Goal: Obtain resource: Obtain resource

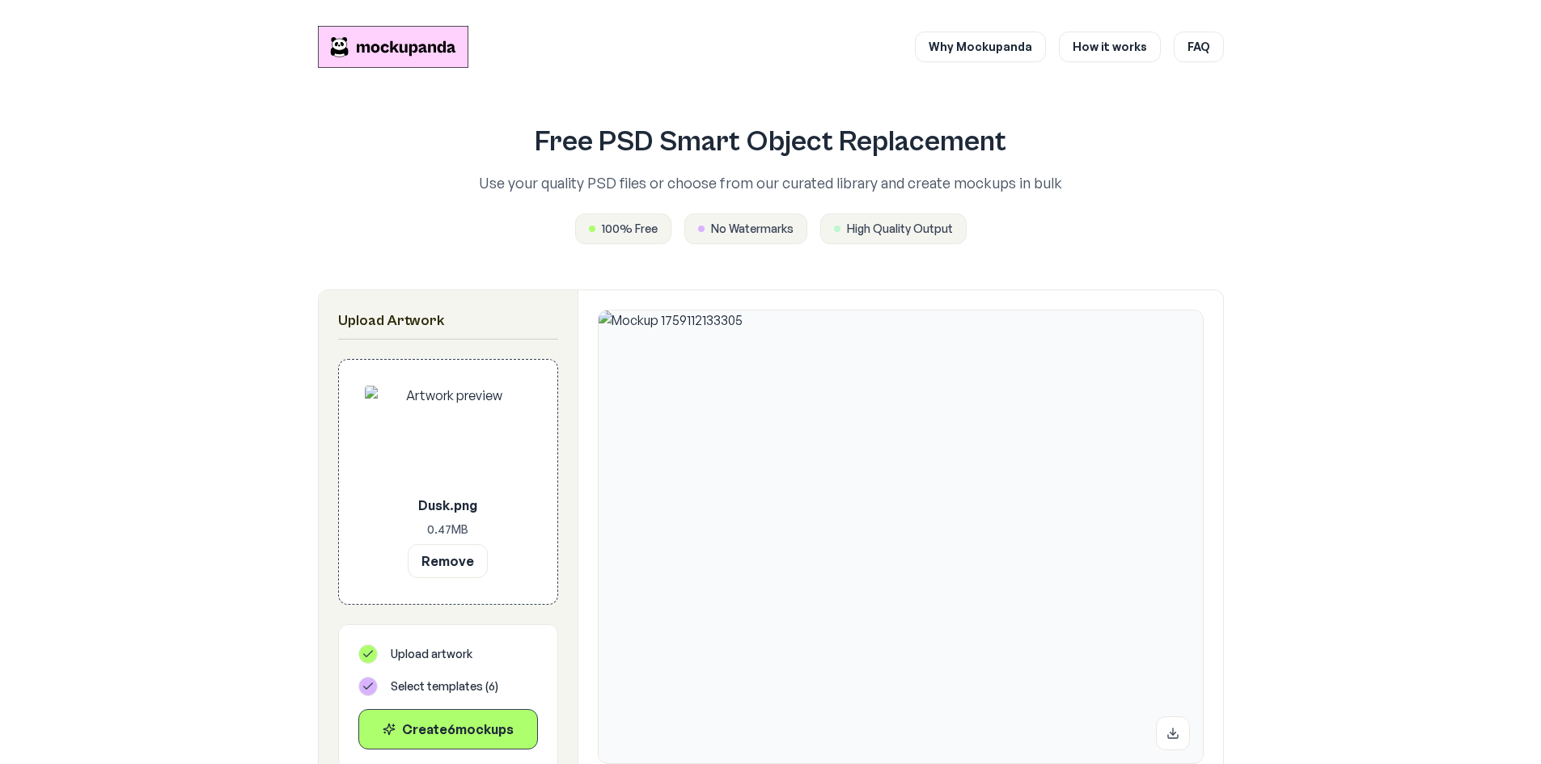
scroll to position [453, 0]
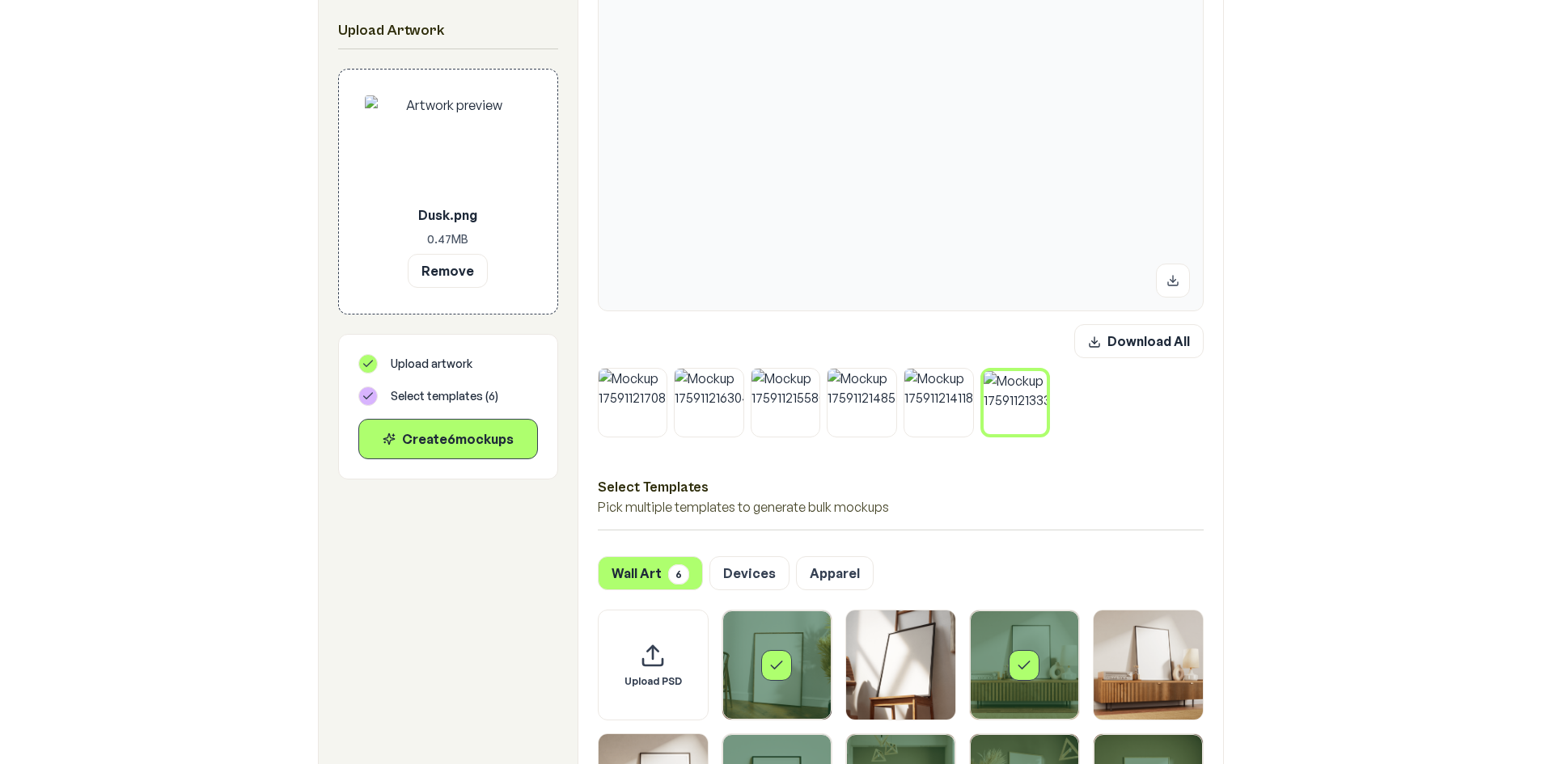
click at [1043, 375] on icon at bounding box center [1042, 375] width 5 height 5
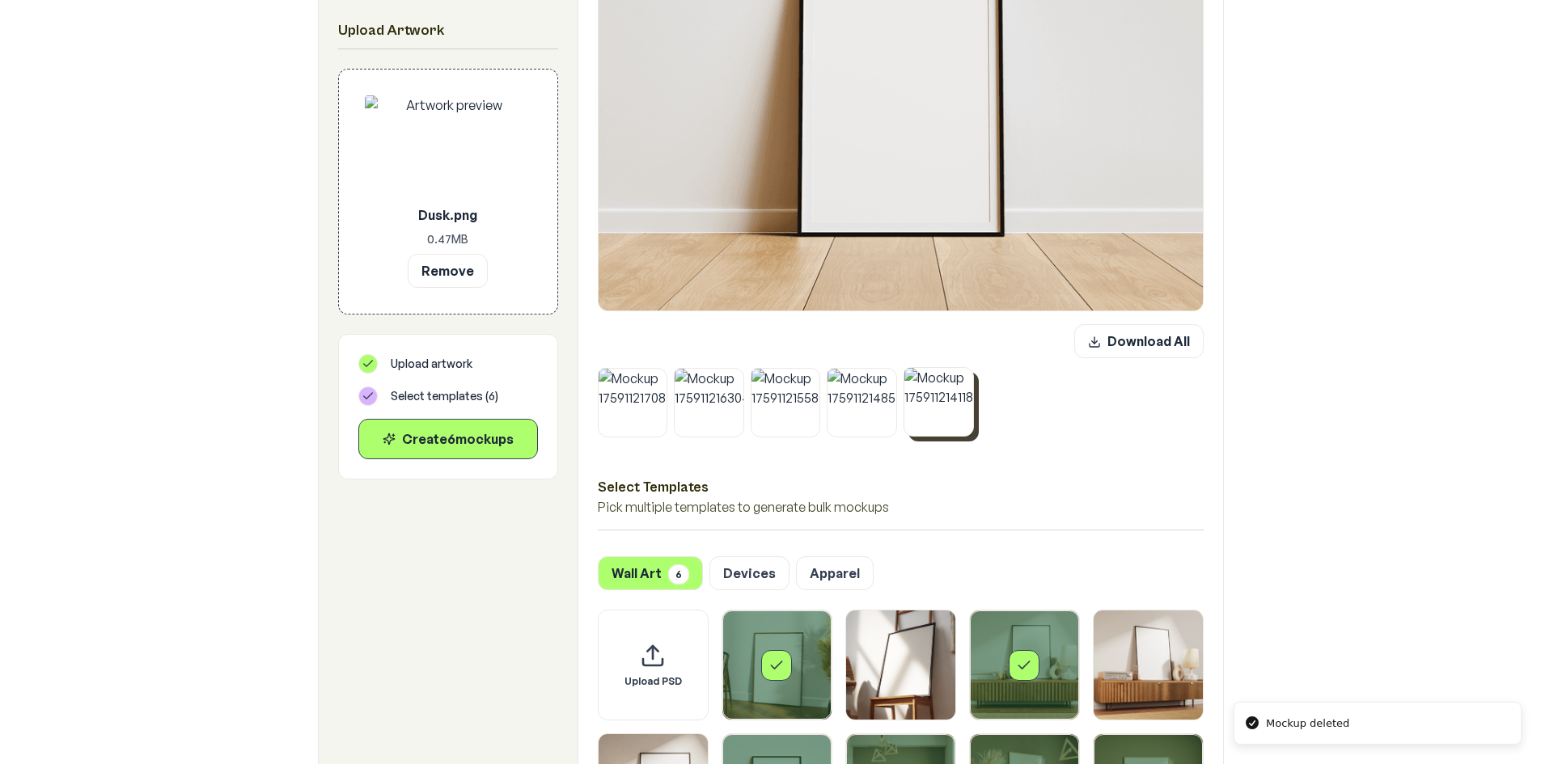
click at [958, 379] on img at bounding box center [938, 402] width 69 height 69
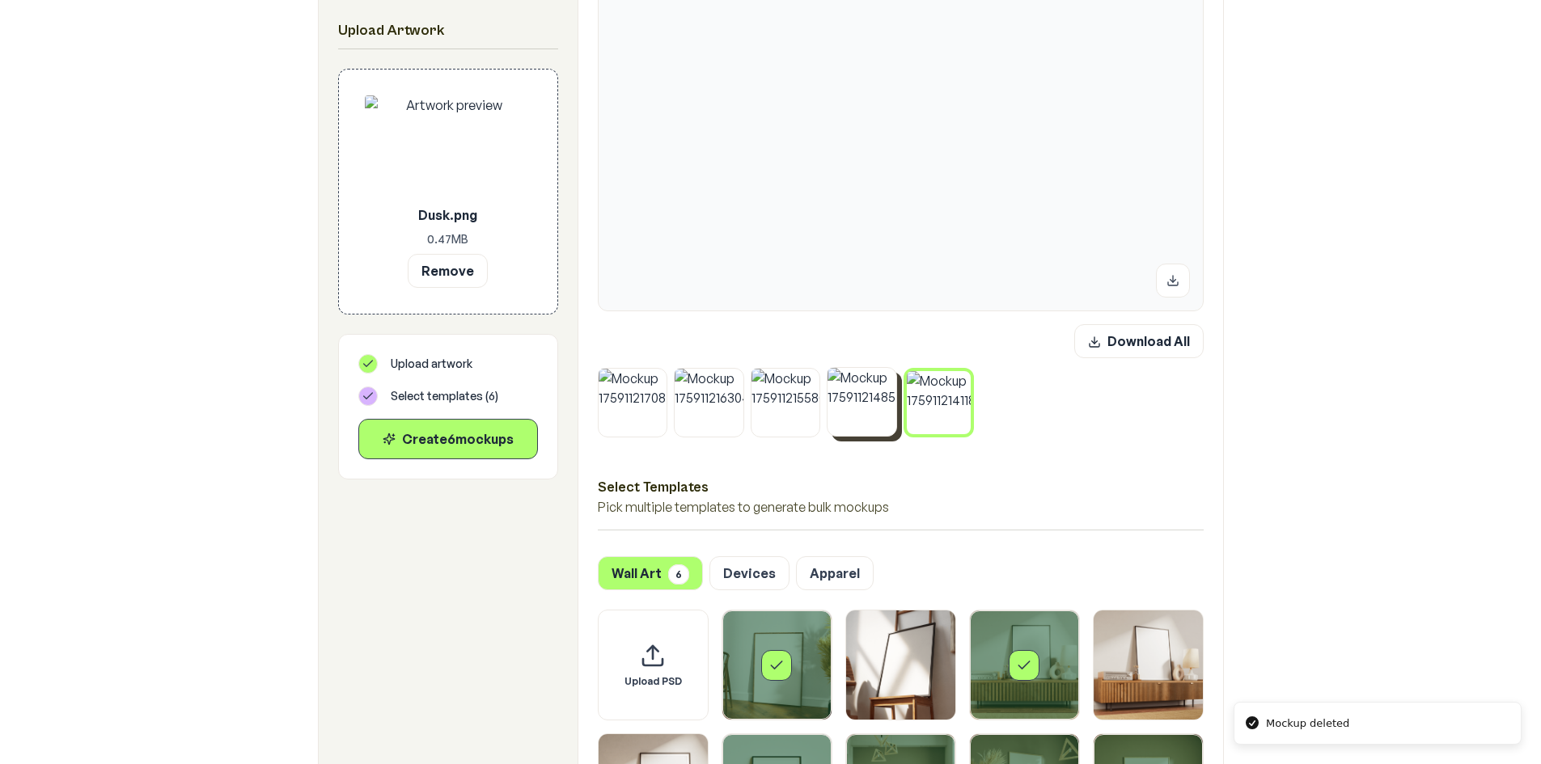
click at [891, 376] on icon at bounding box center [892, 372] width 10 height 10
click at [891, 374] on icon at bounding box center [889, 375] width 5 height 5
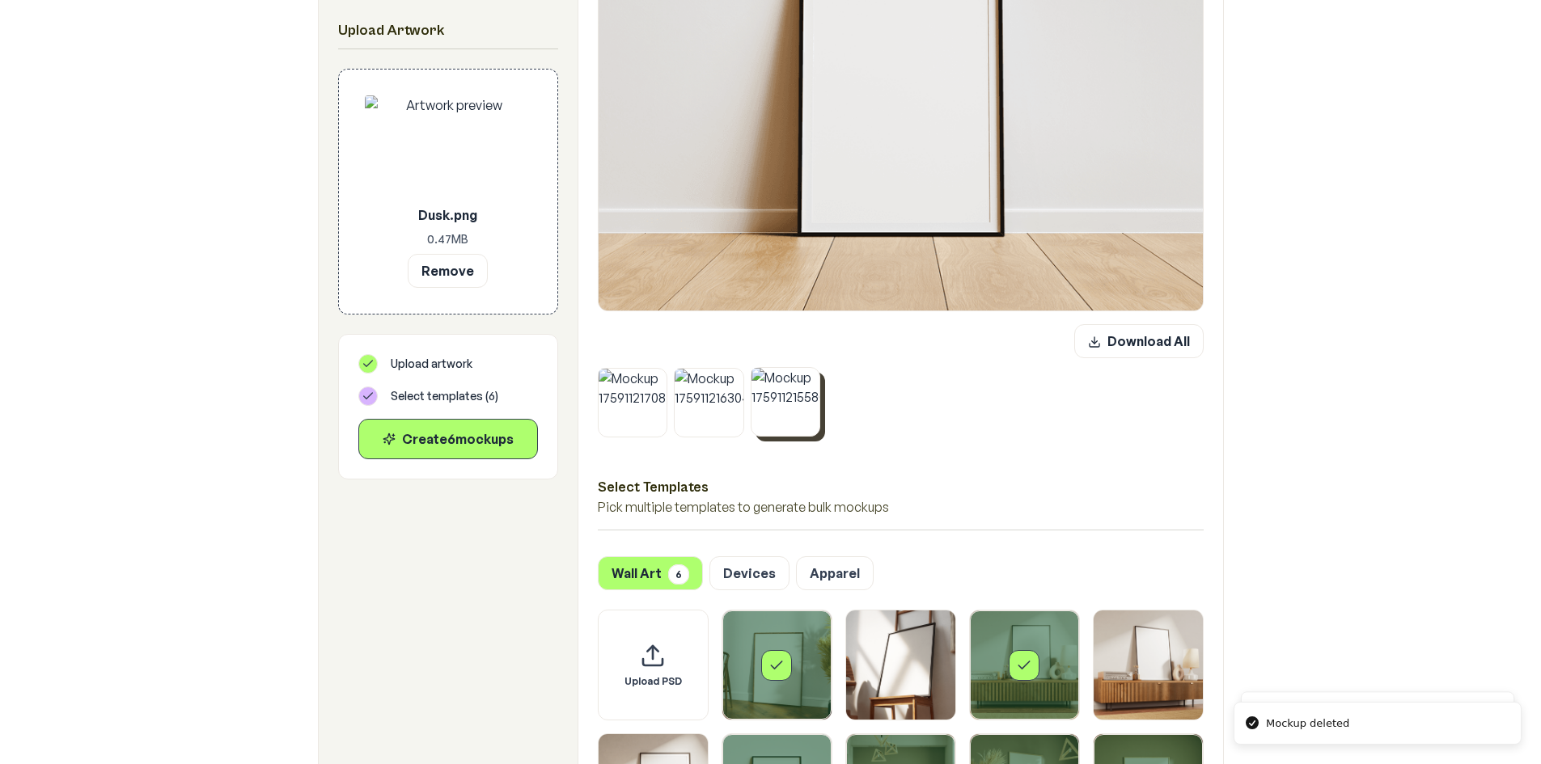
click at [813, 374] on icon at bounding box center [816, 372] width 10 height 10
click at [740, 369] on icon at bounding box center [739, 372] width 10 height 10
click at [665, 367] on icon at bounding box center [663, 372] width 10 height 10
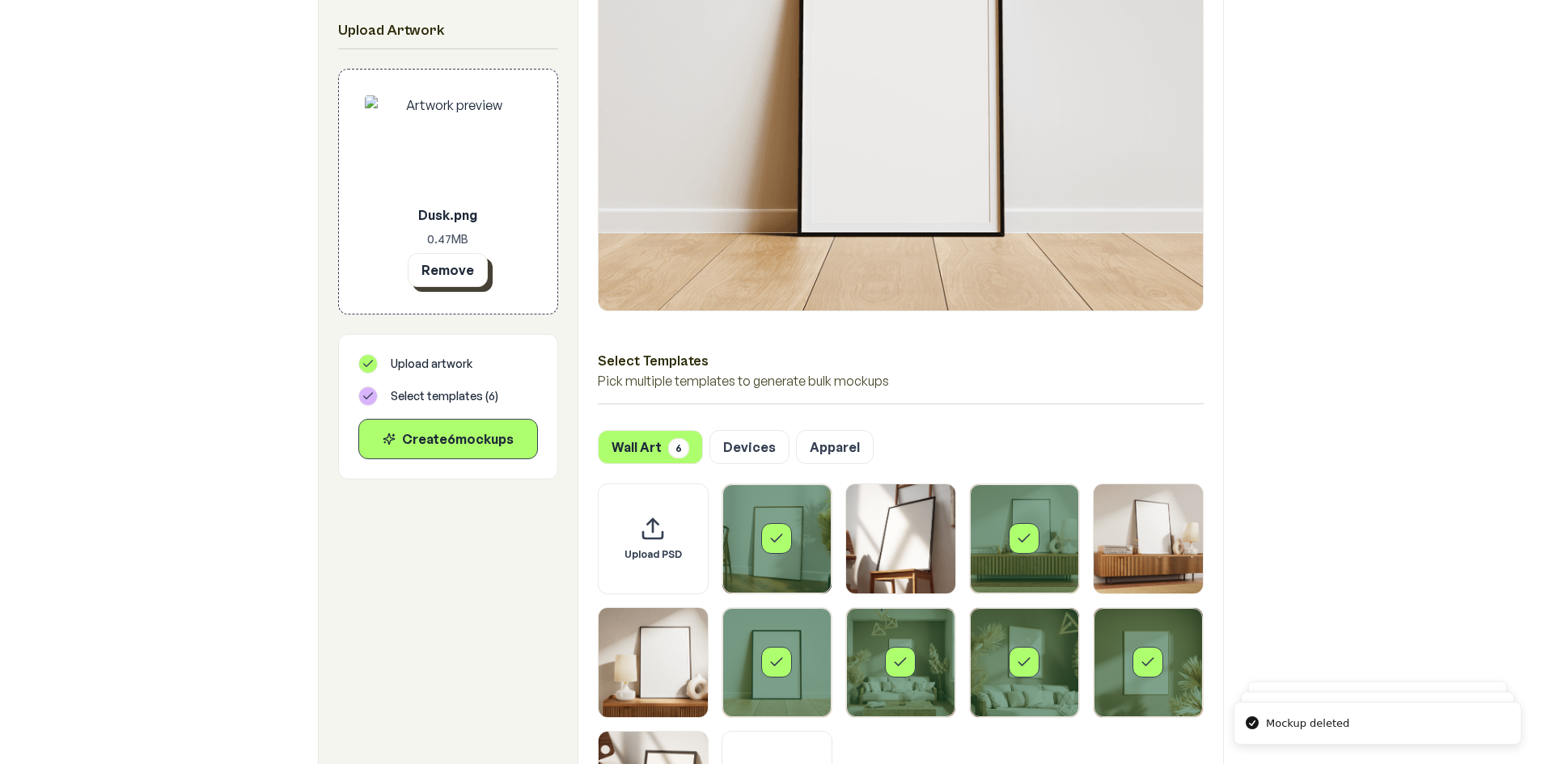
click at [434, 269] on button "Remove" at bounding box center [448, 270] width 80 height 34
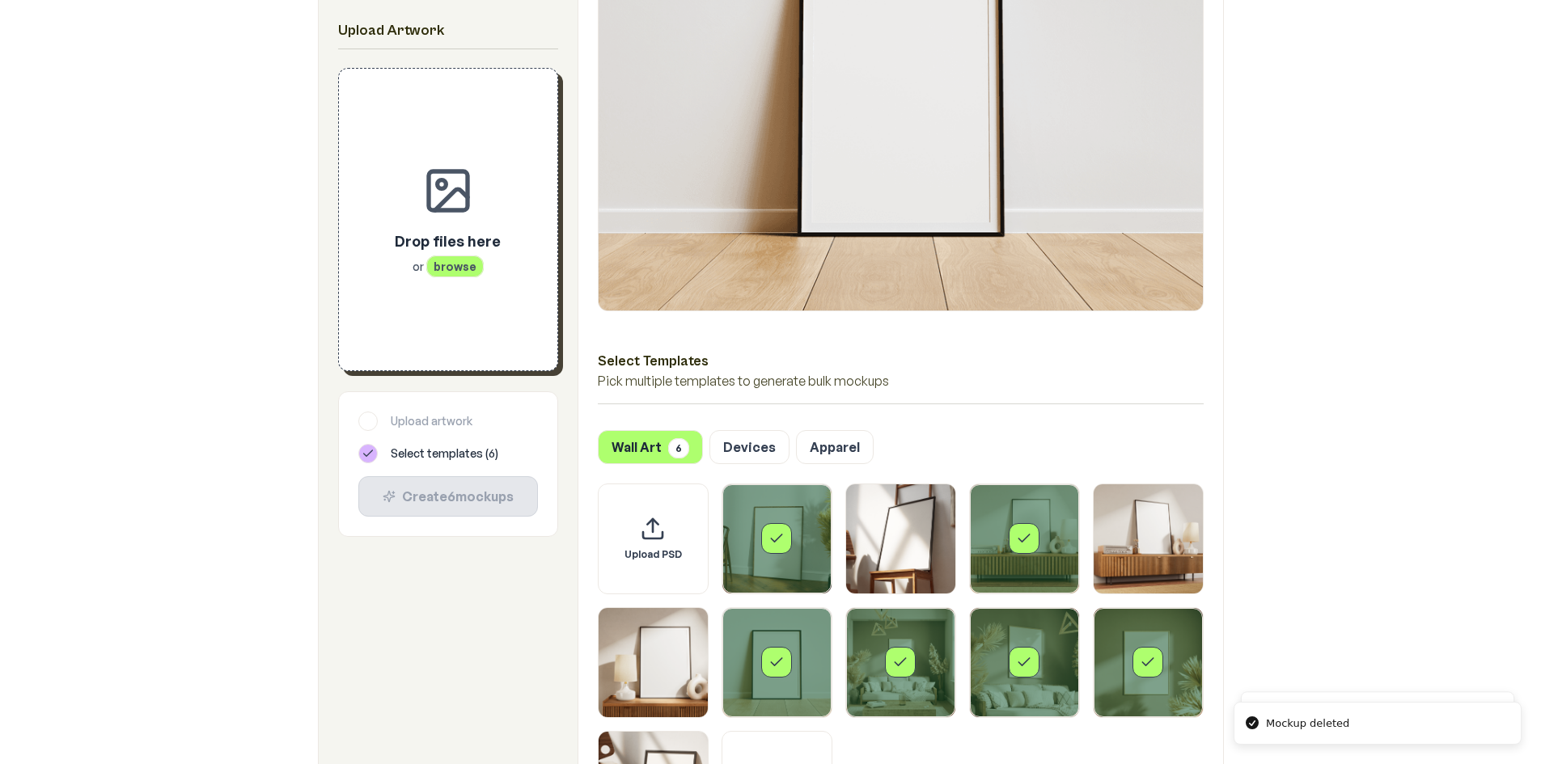
click at [432, 253] on div "Drop files here or browse" at bounding box center [448, 252] width 106 height 45
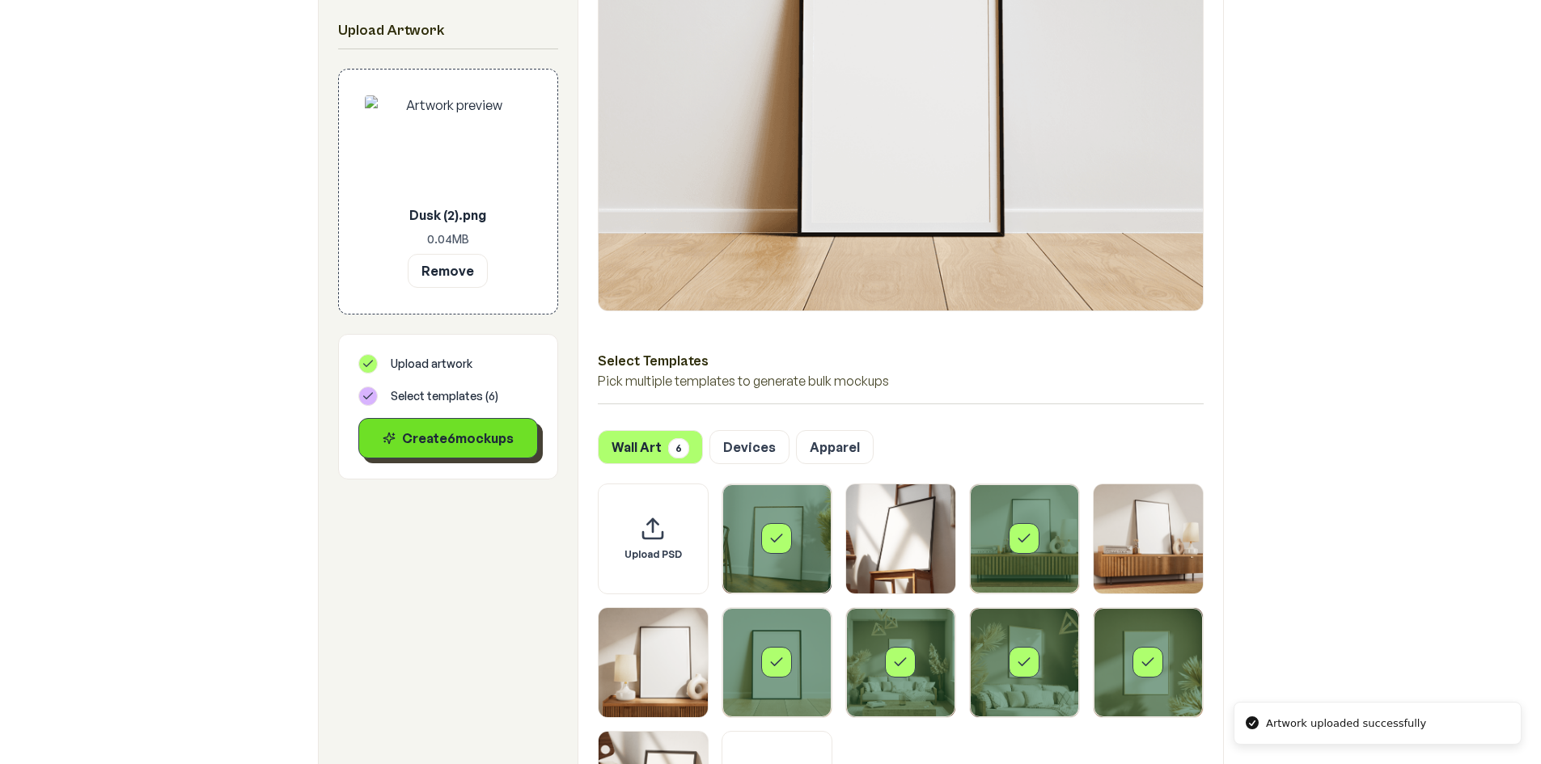
click at [450, 438] on div "Create 6 mockup s" at bounding box center [448, 438] width 152 height 19
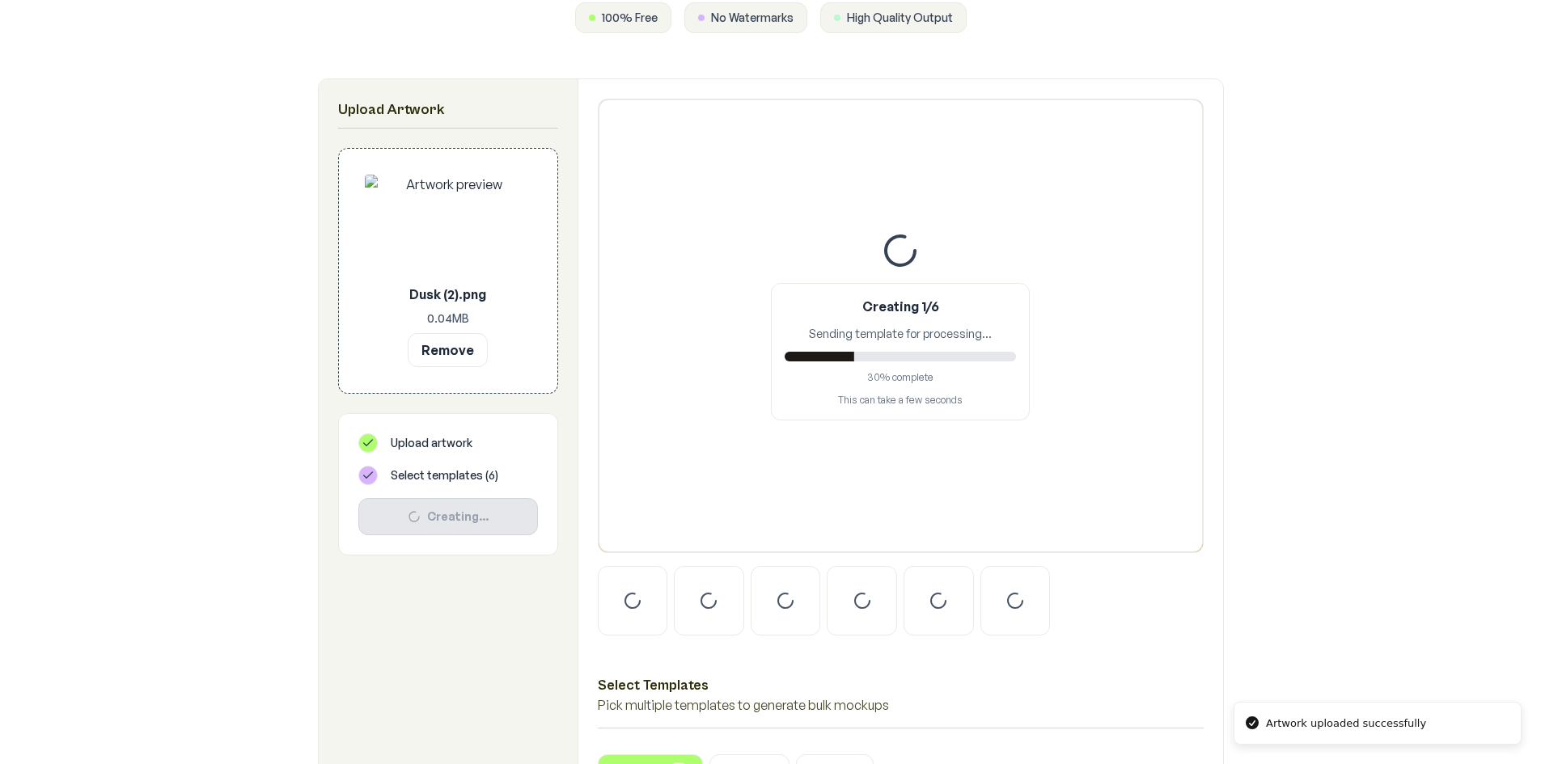
scroll to position [210, 0]
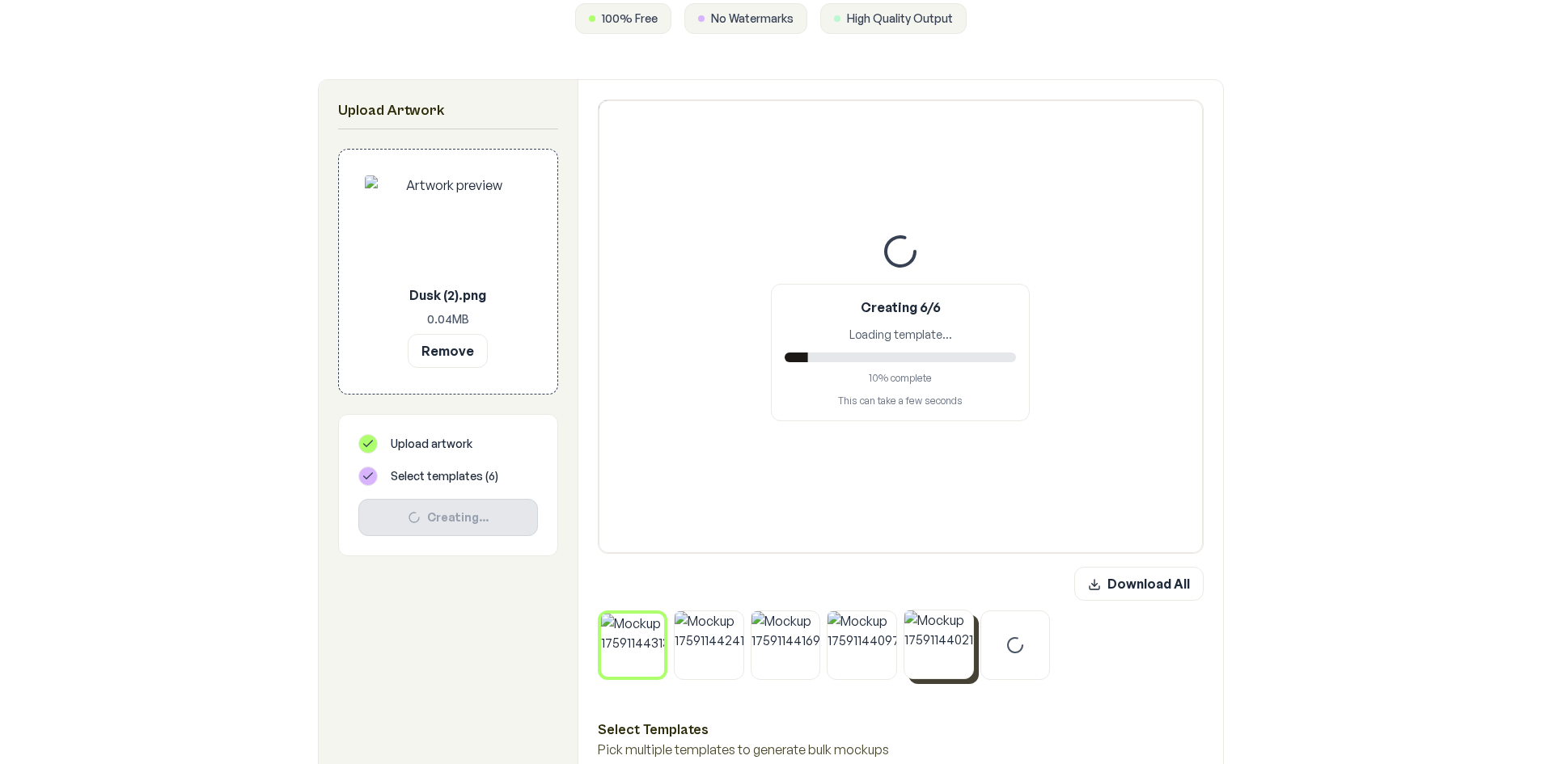
click at [931, 650] on img at bounding box center [938, 645] width 69 height 69
click at [870, 656] on img at bounding box center [862, 645] width 69 height 69
click at [803, 656] on img at bounding box center [785, 645] width 69 height 69
click at [717, 663] on img at bounding box center [709, 645] width 69 height 69
click at [633, 646] on img at bounding box center [633, 645] width 69 height 69
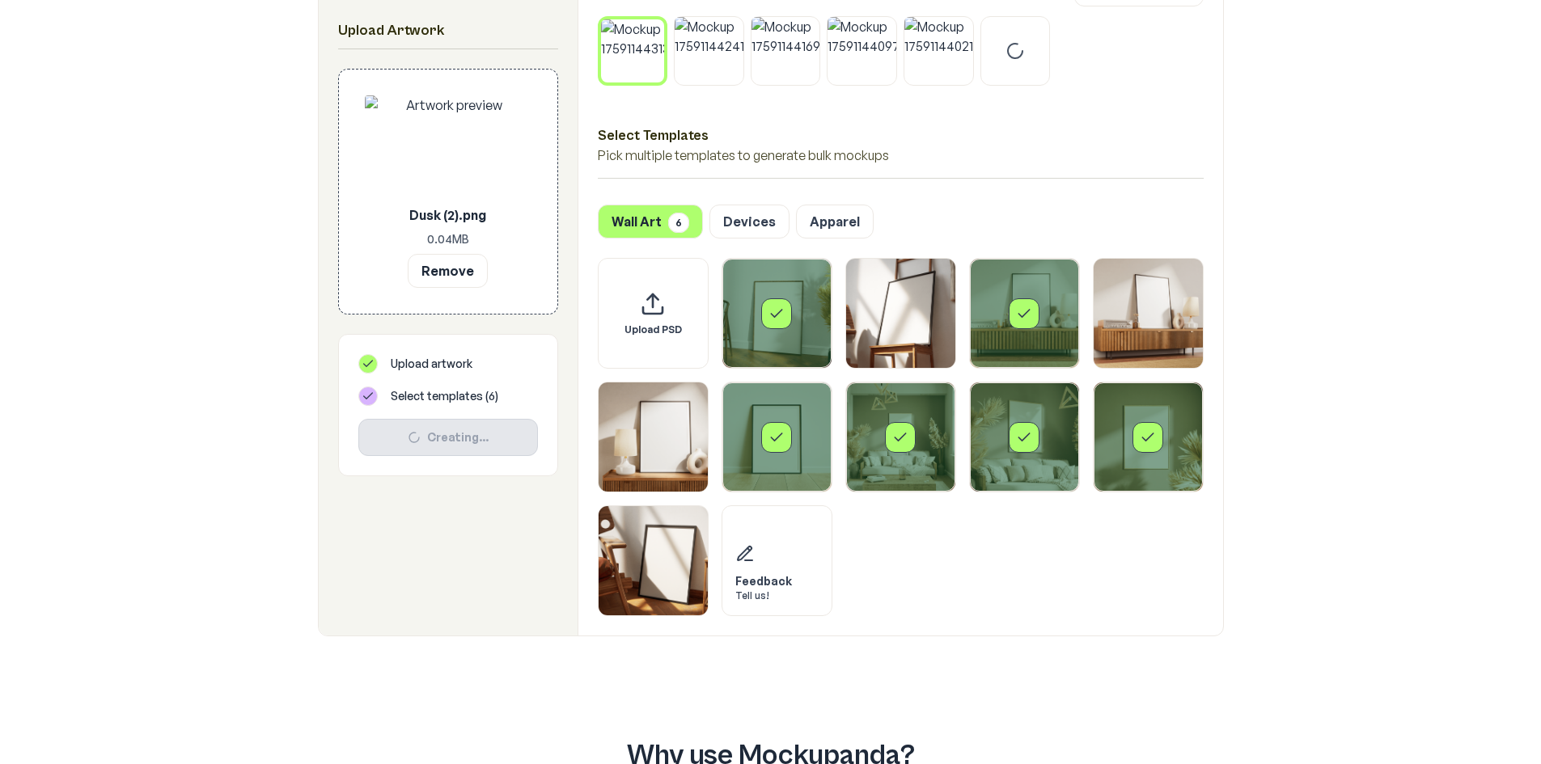
scroll to position [291, 0]
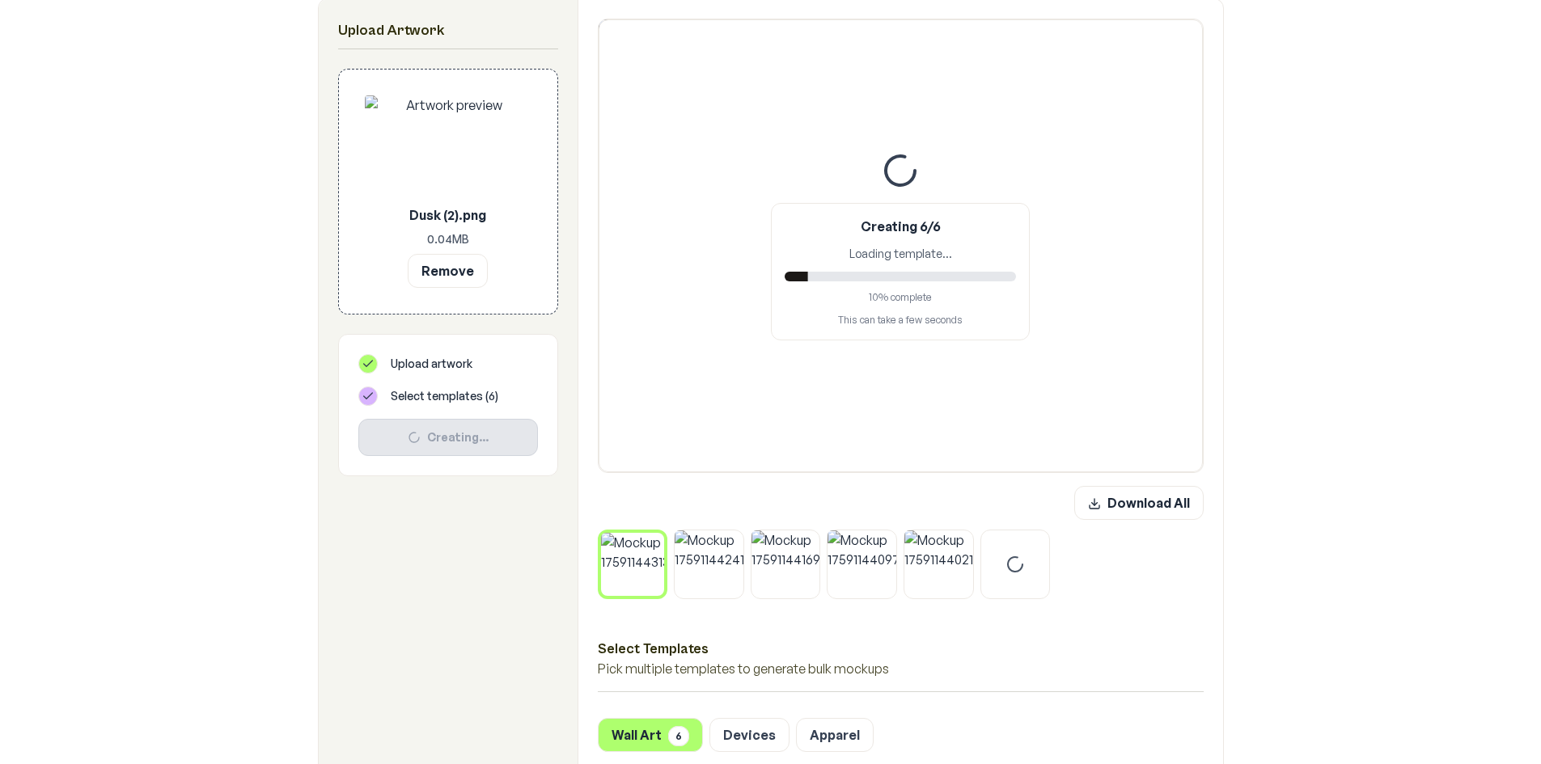
click at [1010, 578] on div at bounding box center [1015, 565] width 70 height 70
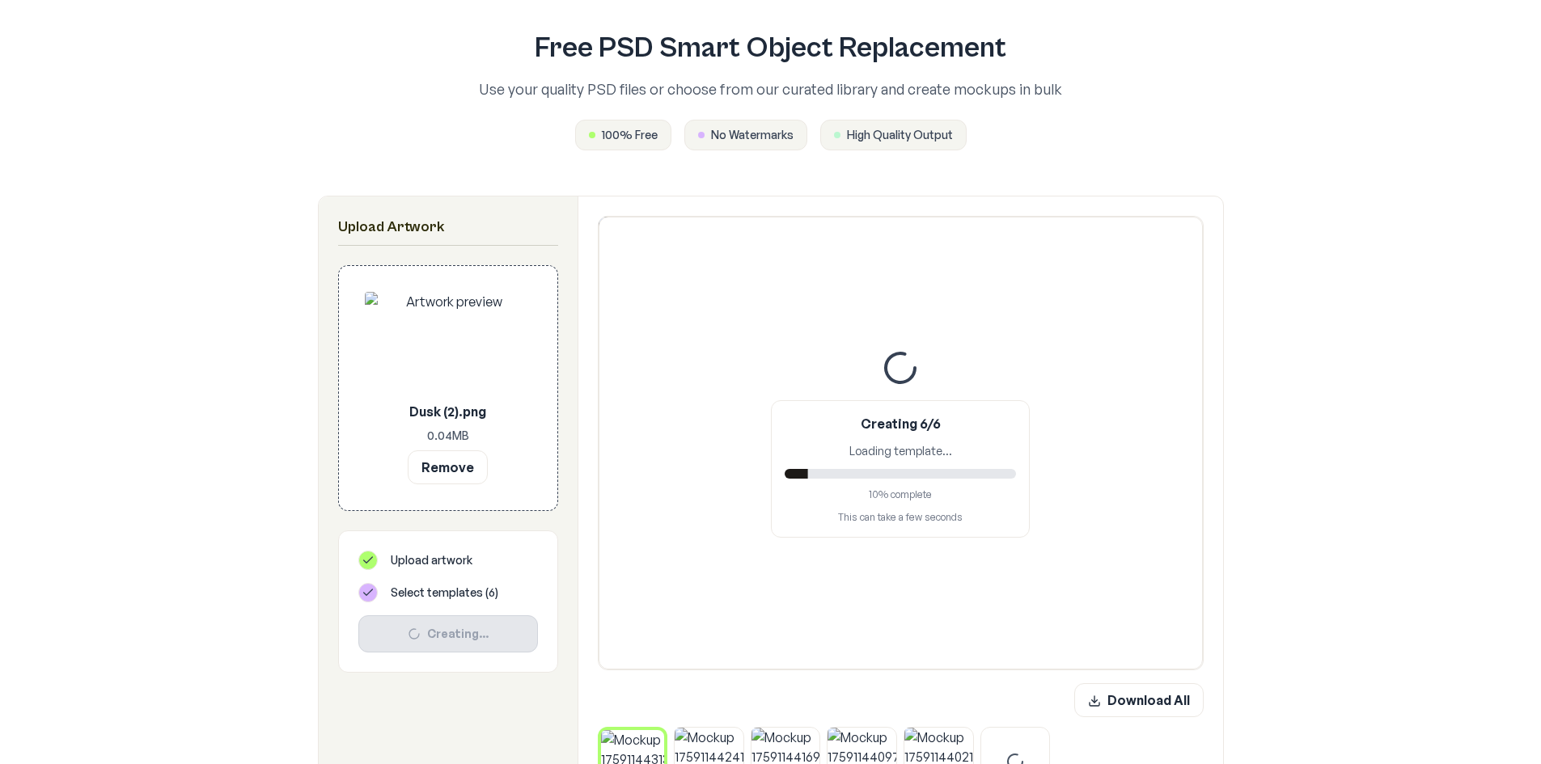
scroll to position [162, 0]
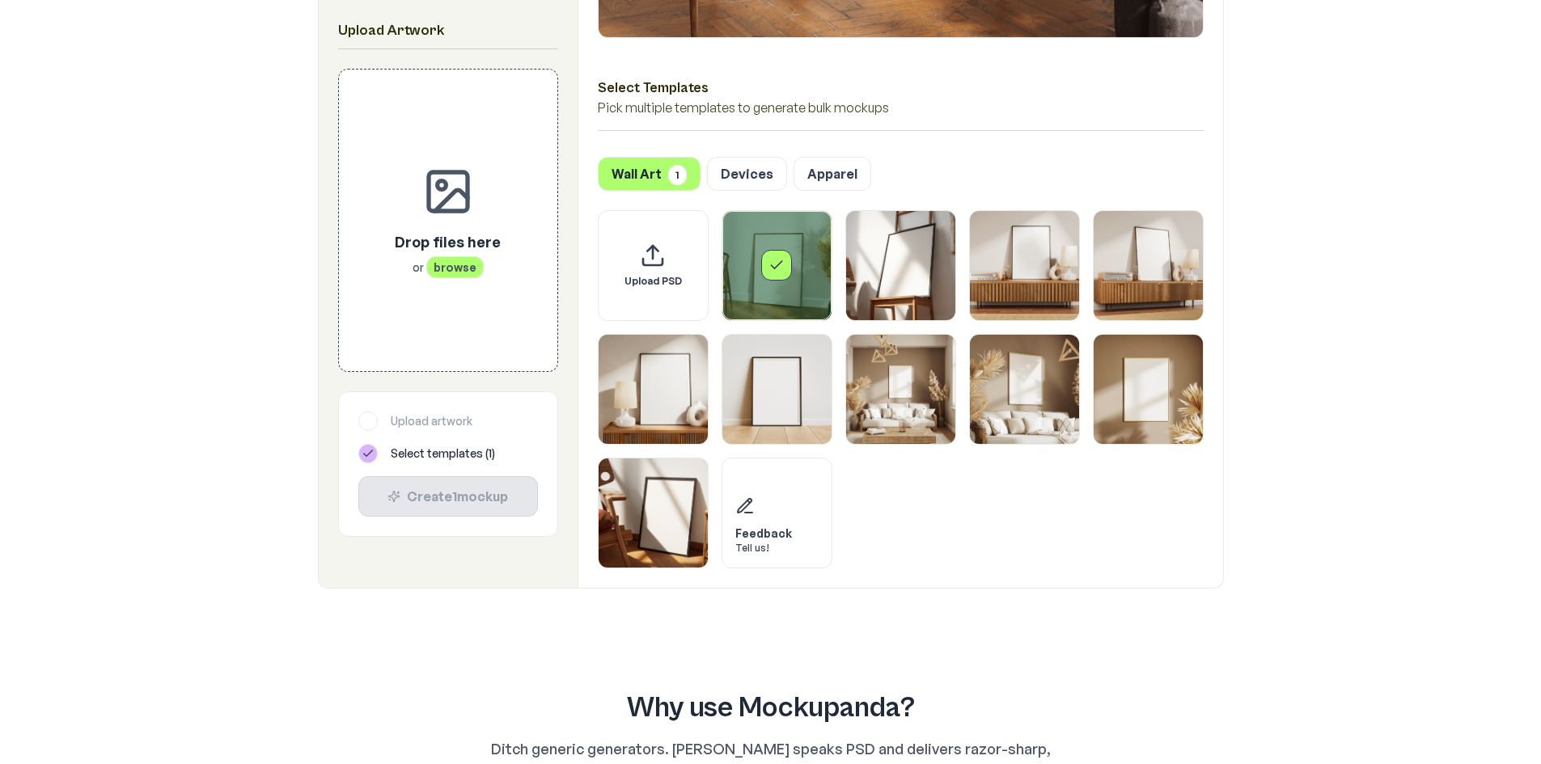
scroll to position [728, 0]
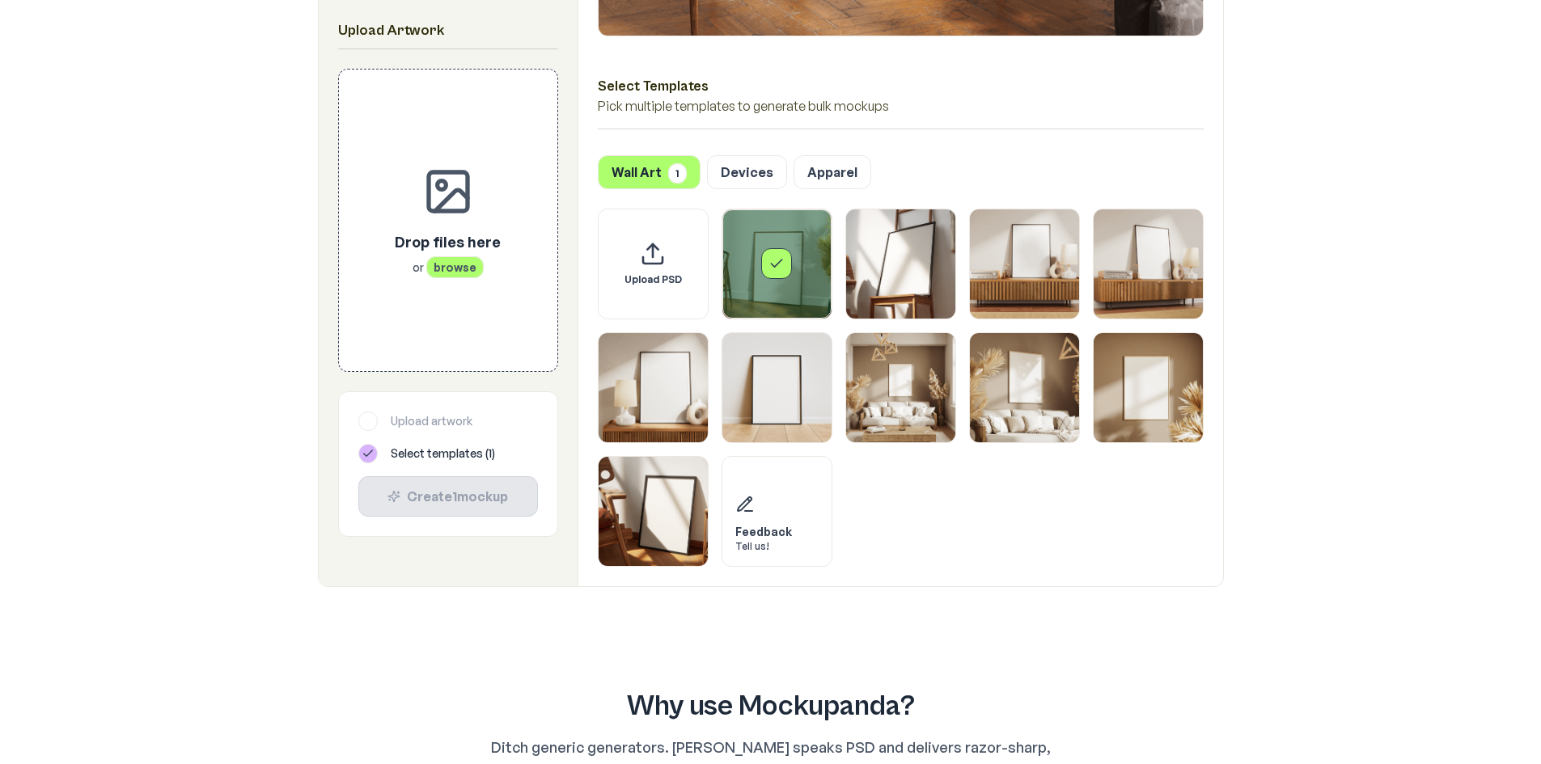
click at [776, 258] on icon "Select template Framed Poster" at bounding box center [776, 264] width 16 height 16
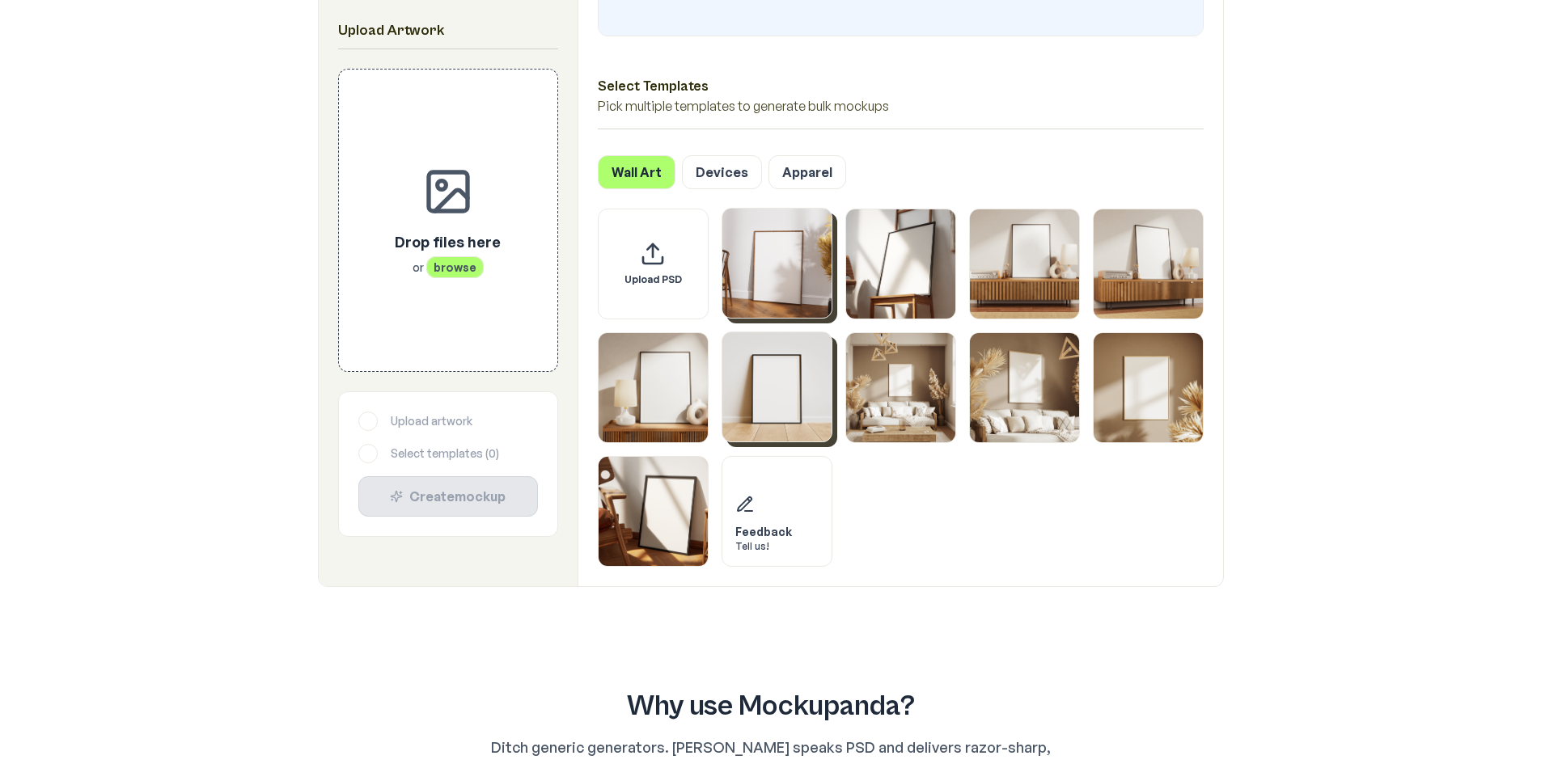
click at [781, 392] on img "Select template Framed Poster 6" at bounding box center [776, 386] width 109 height 109
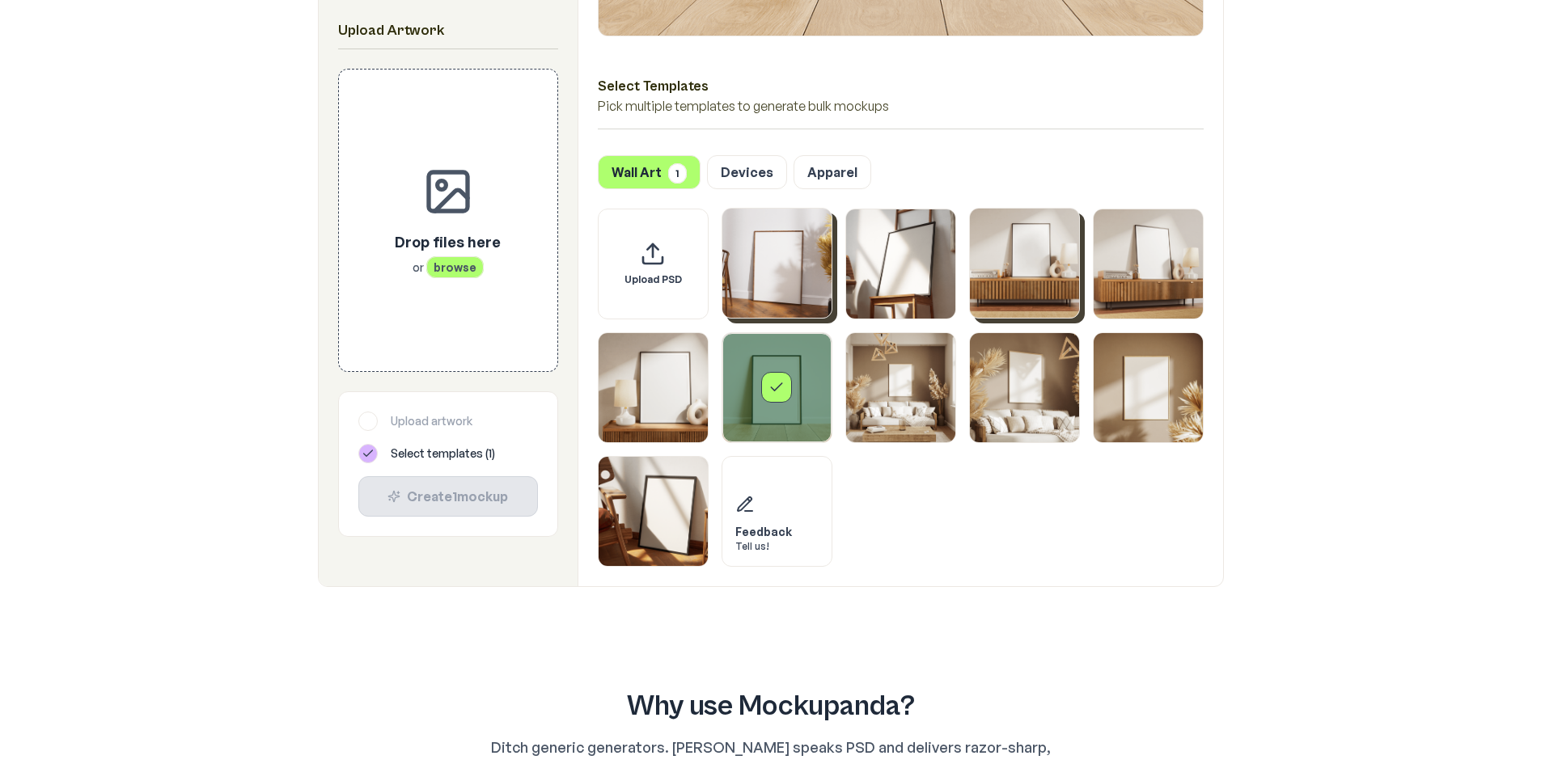
click at [1020, 265] on img "Select template Framed Poster 3" at bounding box center [1024, 263] width 109 height 109
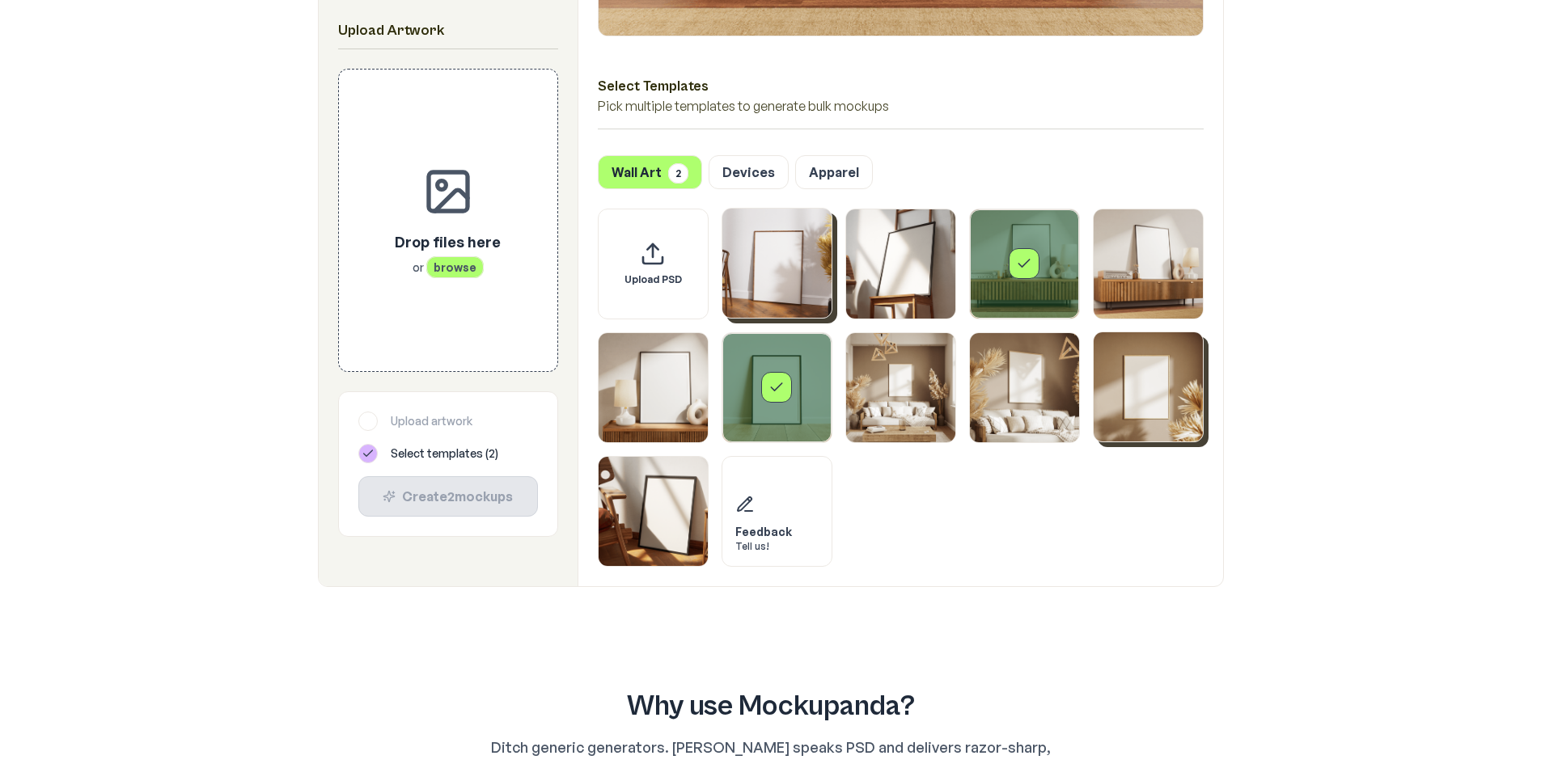
click at [1156, 400] on img "Select template Framed Poster 9" at bounding box center [1148, 386] width 109 height 109
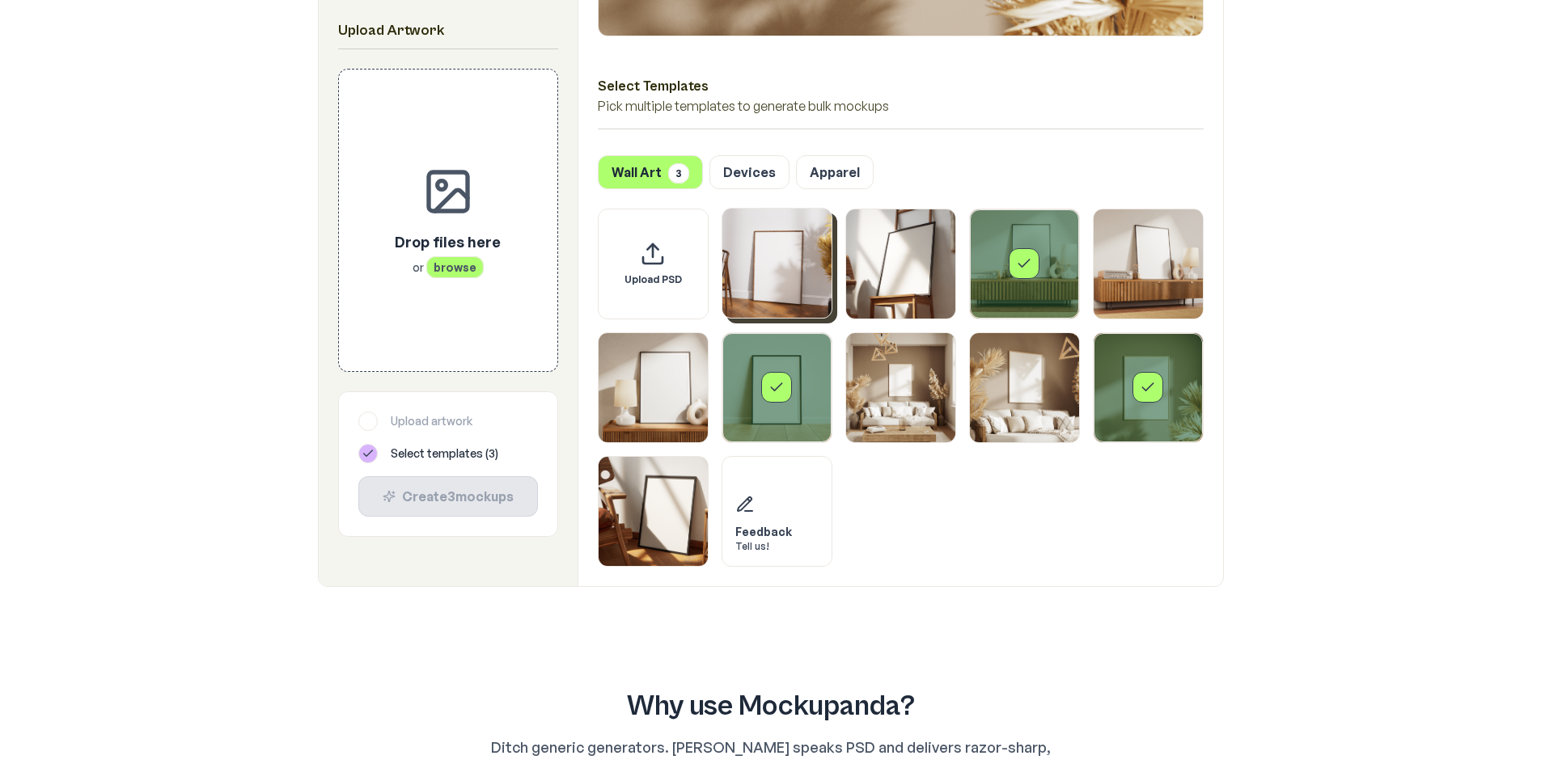
click at [777, 267] on img "Select template Framed Poster" at bounding box center [776, 263] width 109 height 109
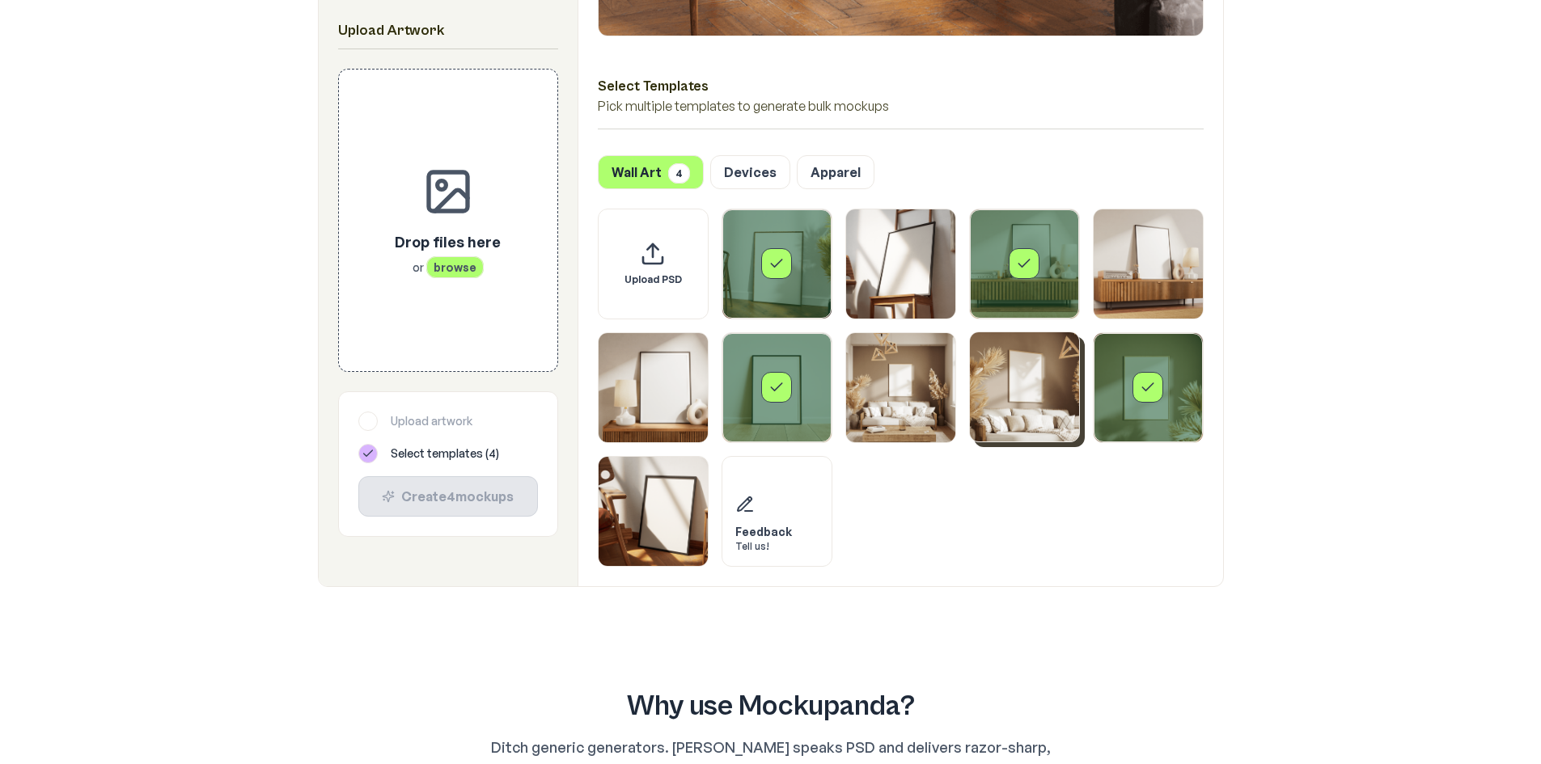
click at [1018, 396] on img "Select template Framed Poster 8" at bounding box center [1024, 386] width 109 height 109
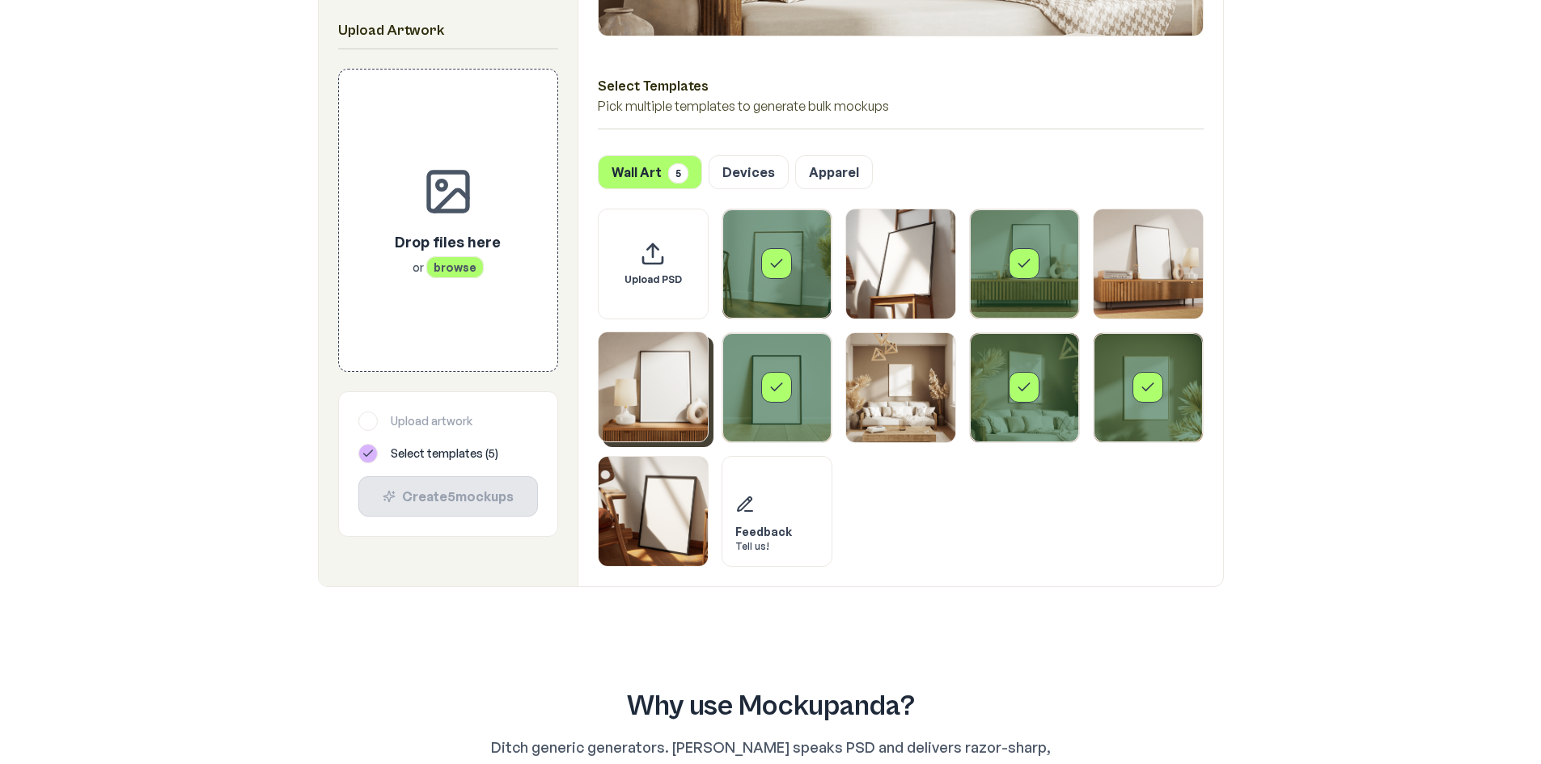
click at [652, 392] on img "Select template Framed Poster 5" at bounding box center [653, 386] width 109 height 109
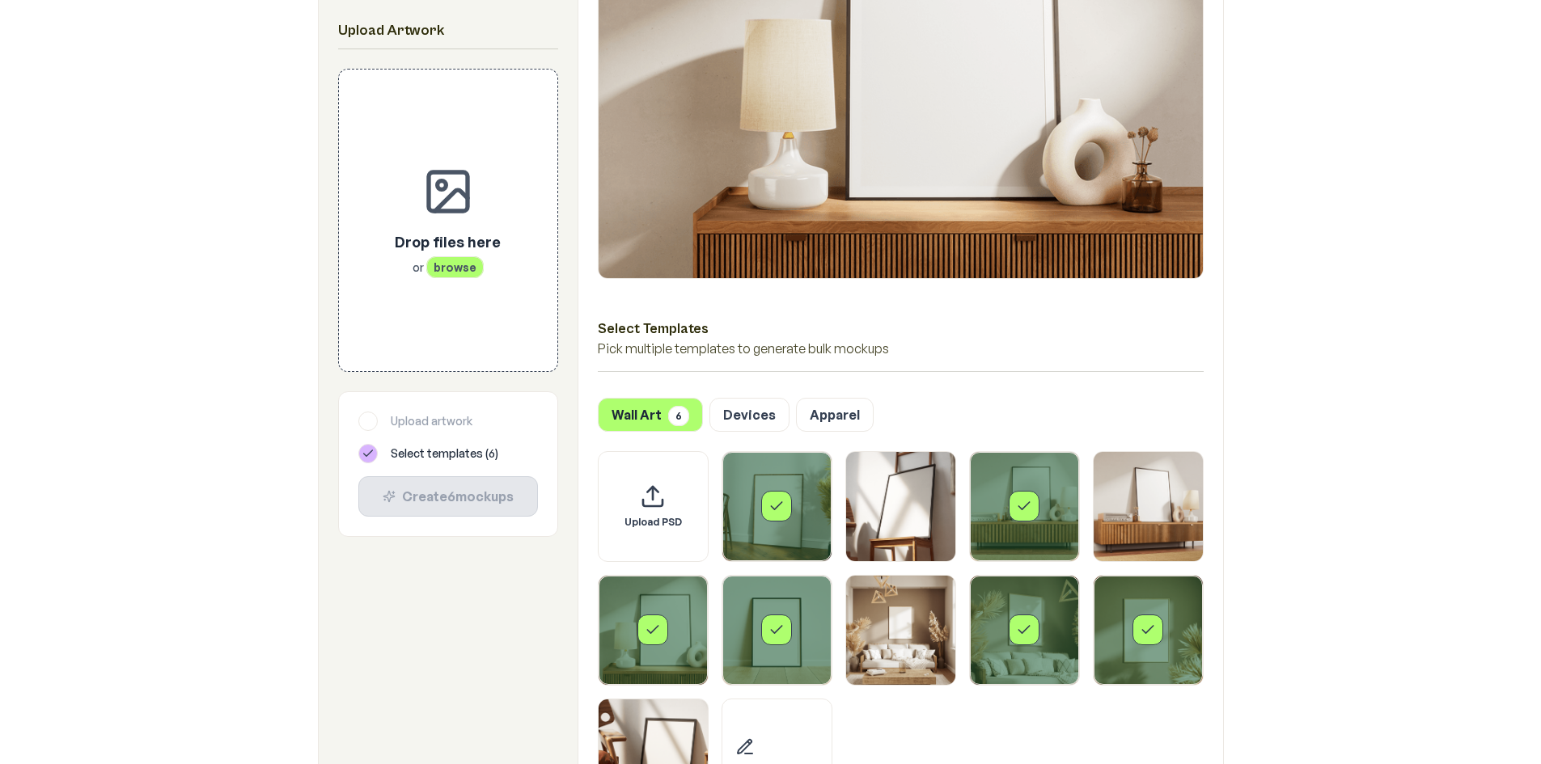
scroll to position [324, 0]
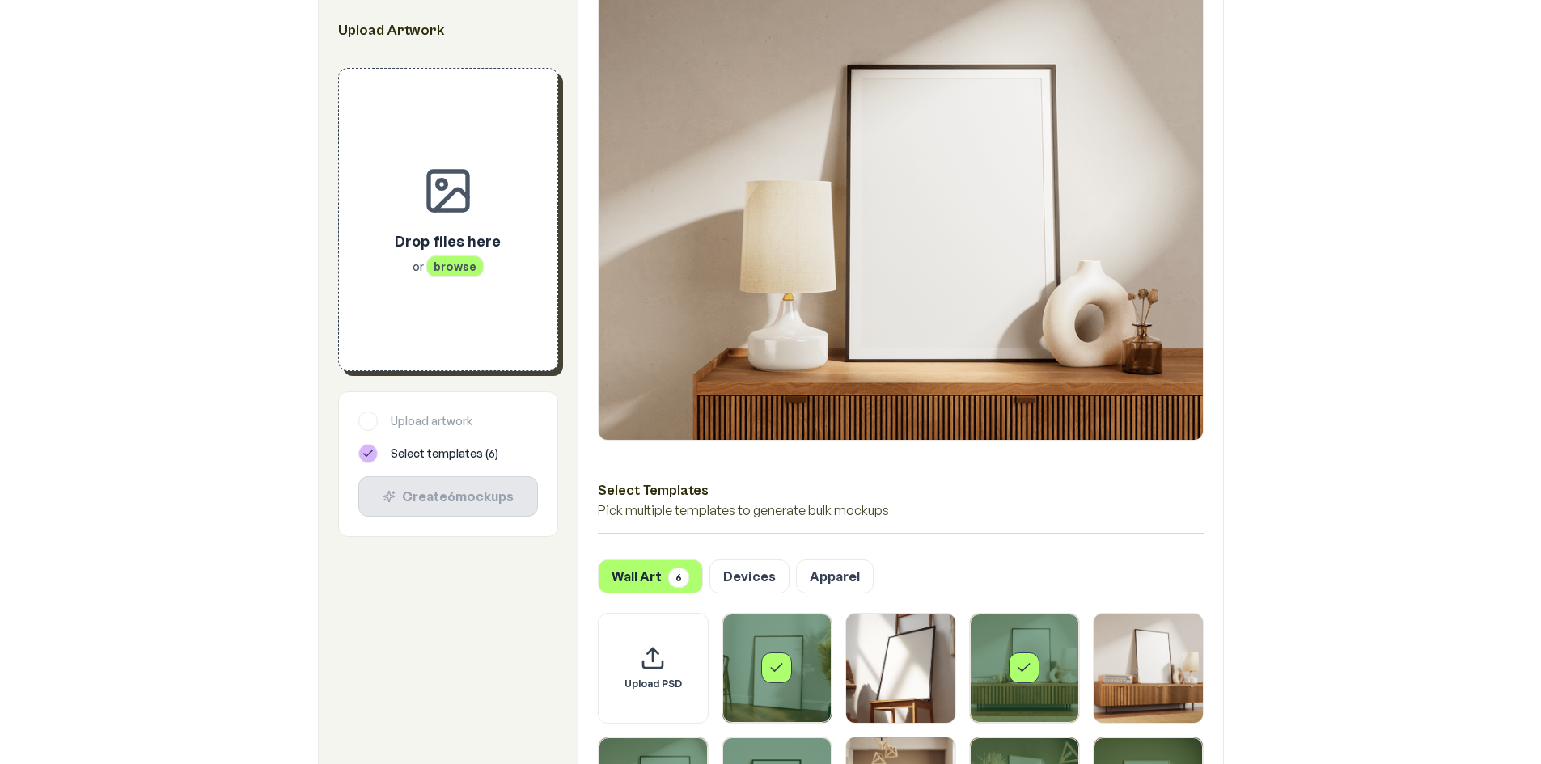
click at [430, 258] on span "browse" at bounding box center [454, 267] width 57 height 22
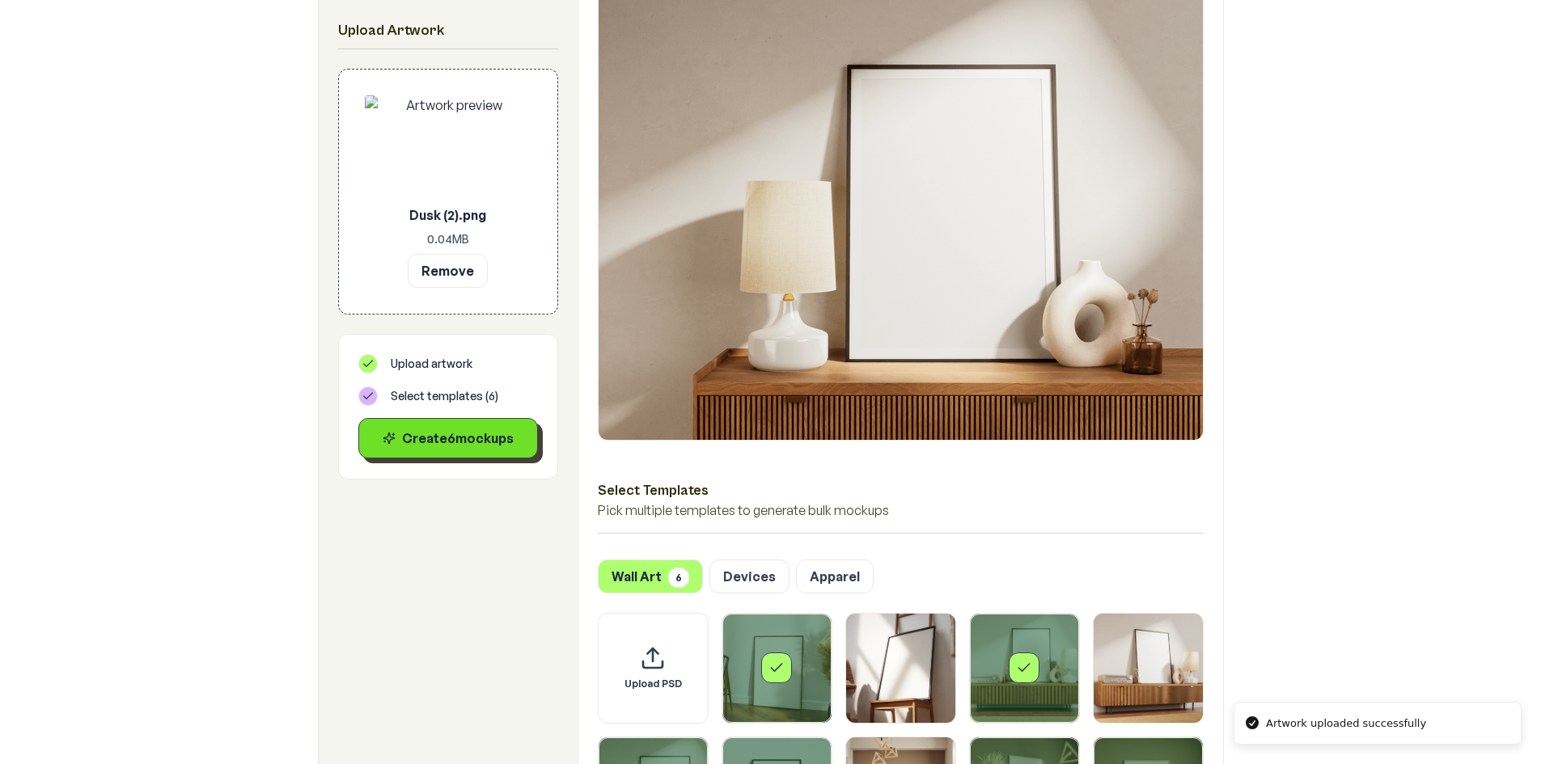
click at [500, 434] on div "Create 6 mockup s" at bounding box center [448, 438] width 152 height 19
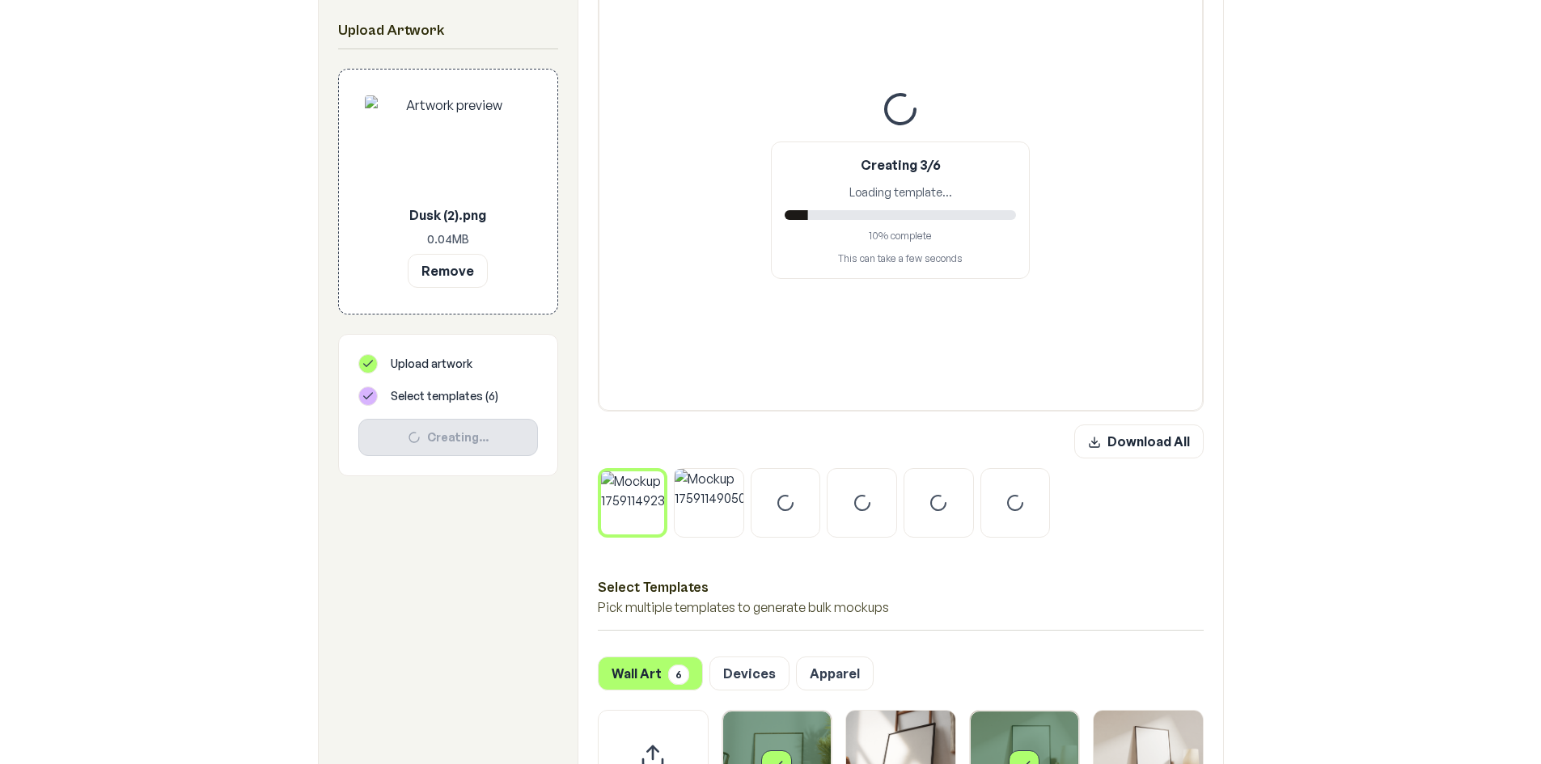
scroll to position [647, 0]
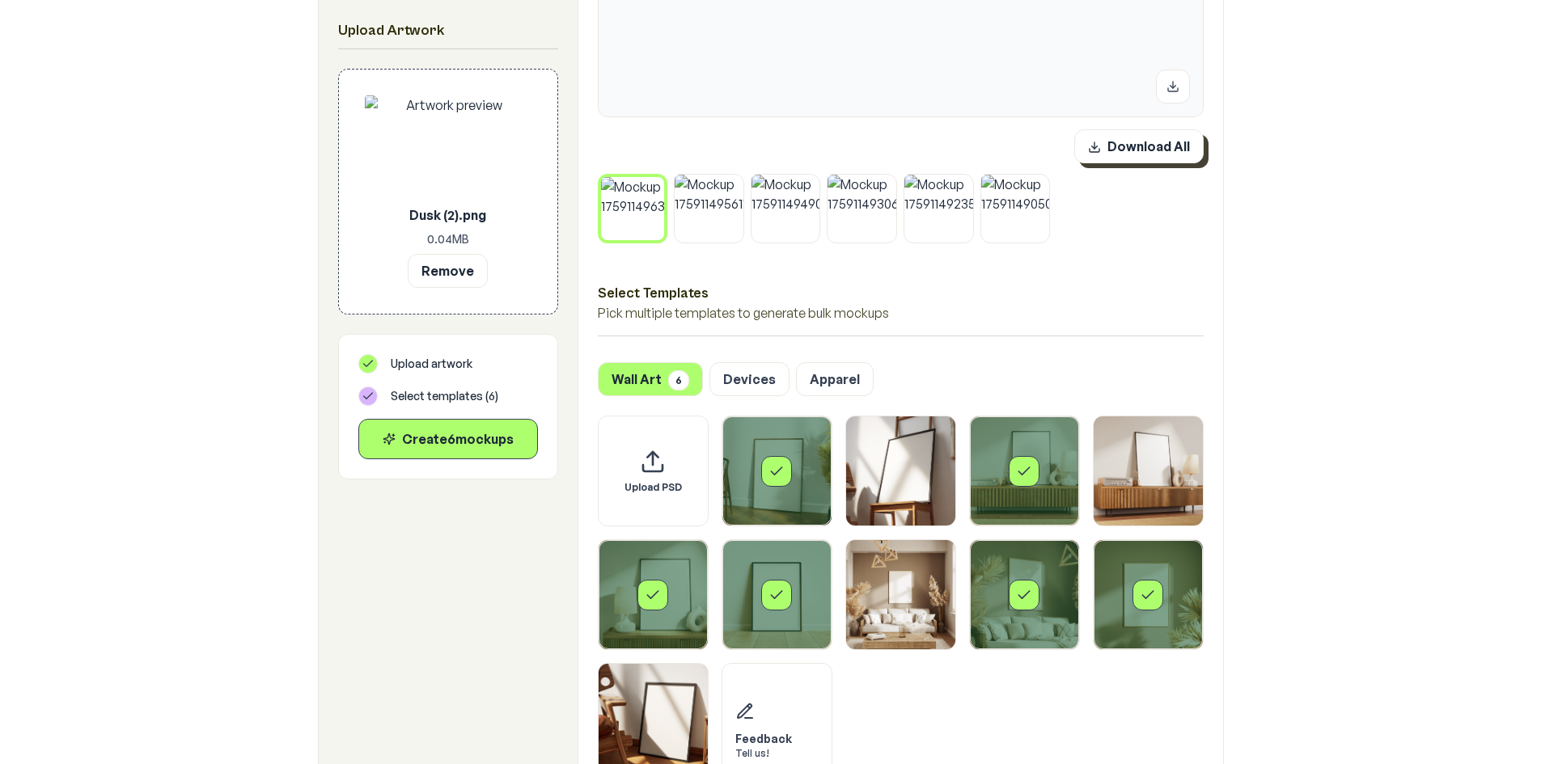
click at [1126, 144] on button "Download All" at bounding box center [1138, 146] width 129 height 34
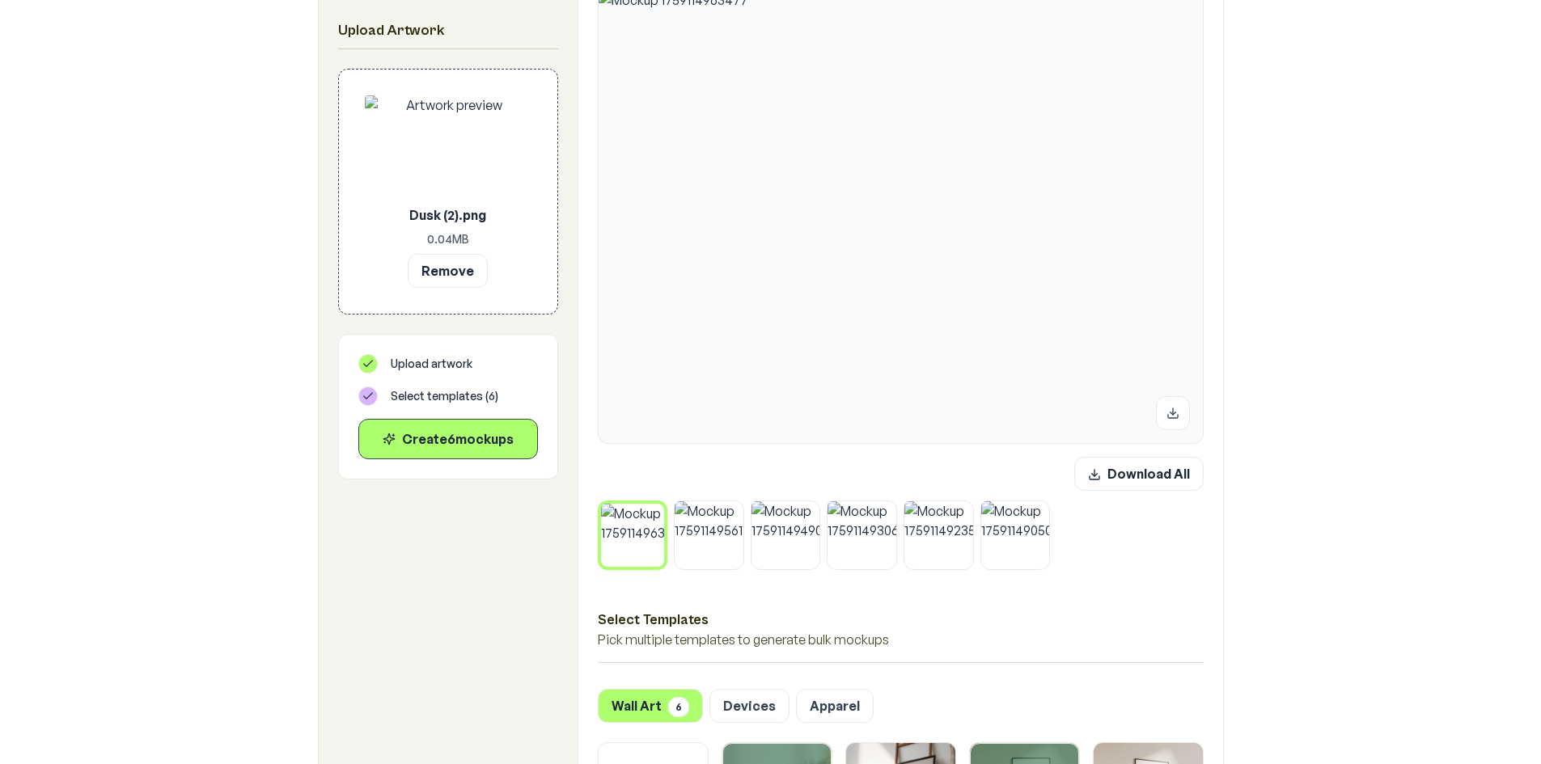
scroll to position [324, 0]
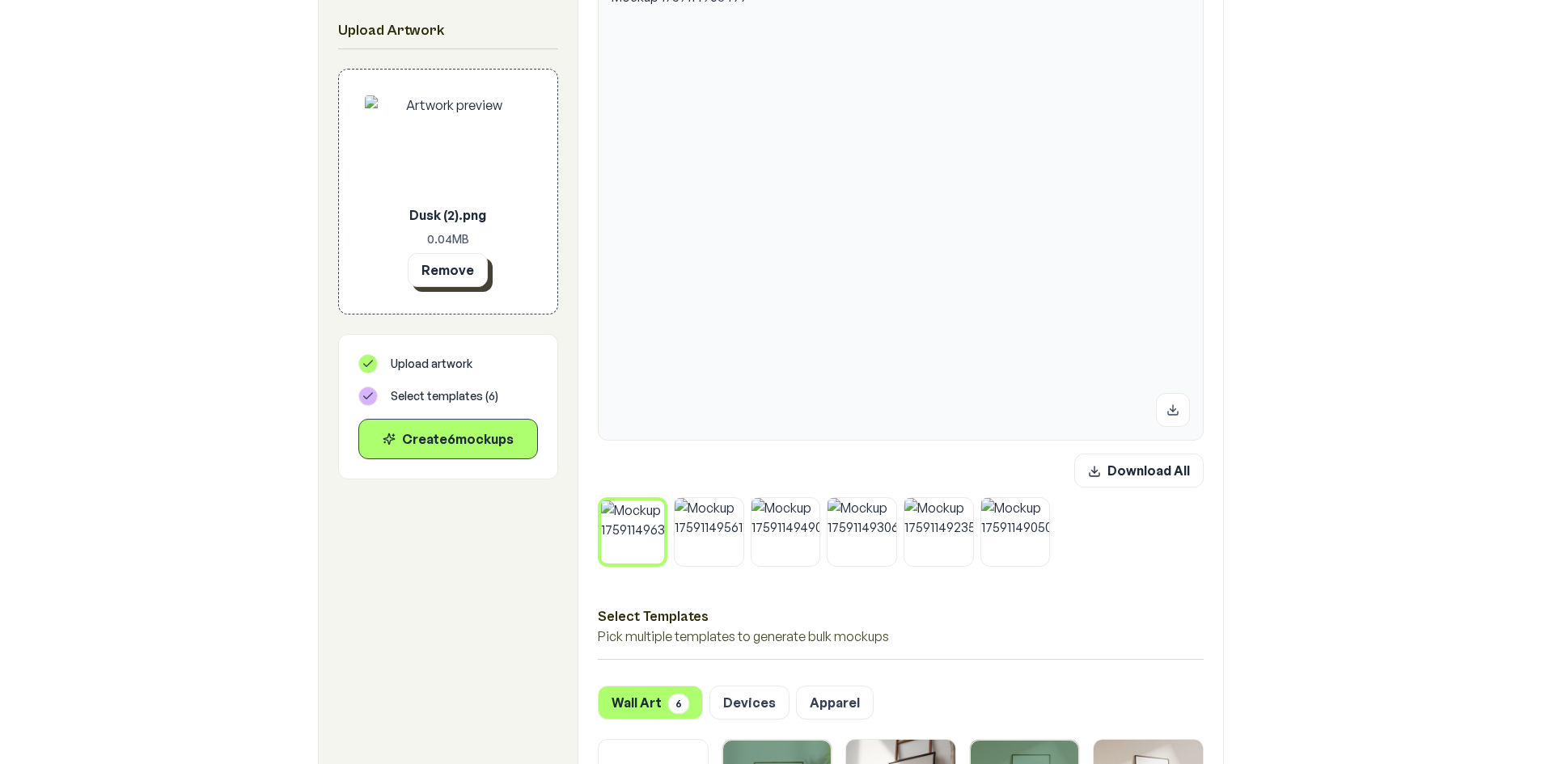
click at [457, 269] on button "Remove" at bounding box center [448, 270] width 80 height 34
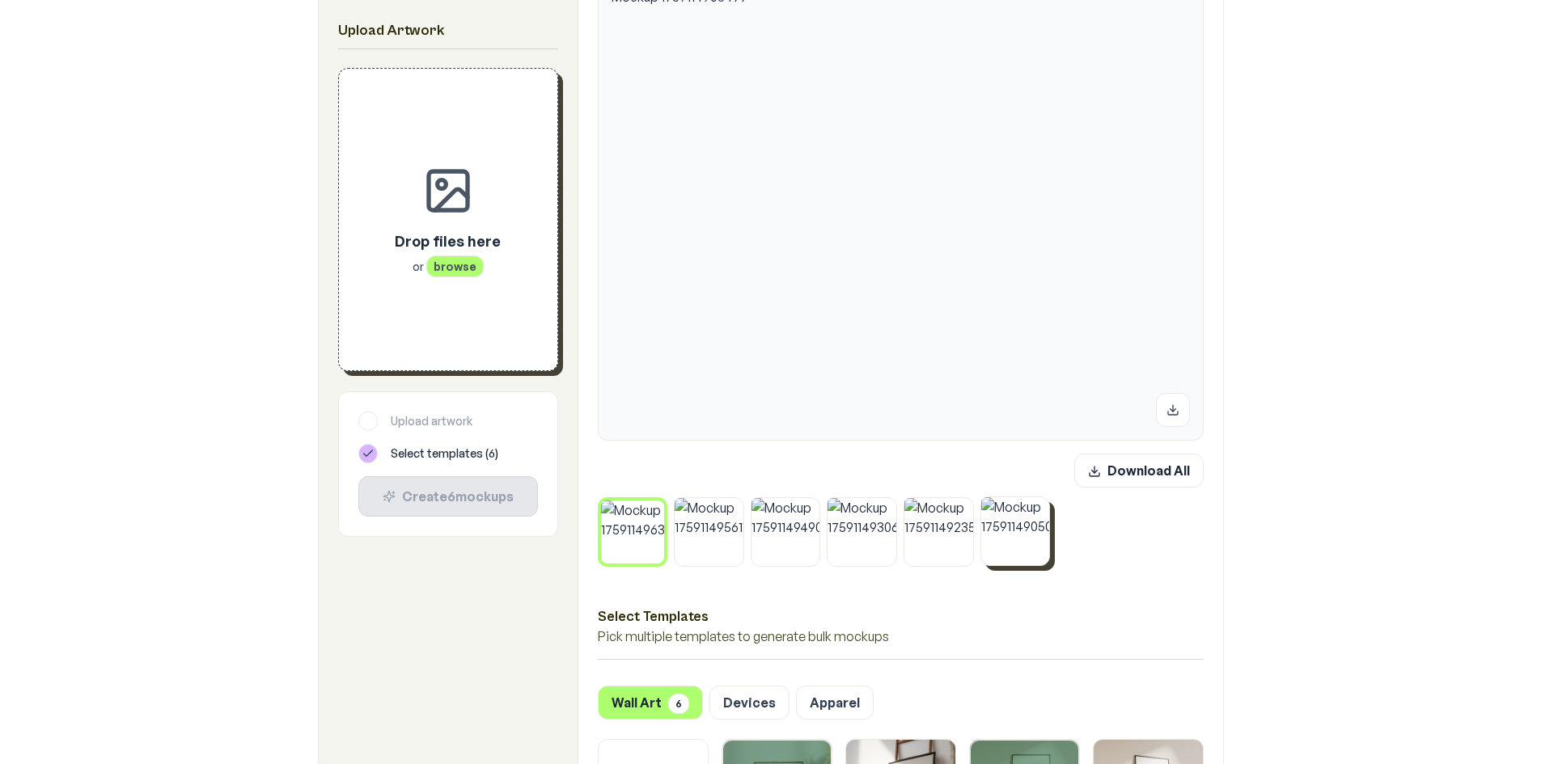
click at [1051, 501] on button at bounding box center [1045, 501] width 21 height 21
click at [971, 504] on icon at bounding box center [969, 501] width 5 height 5
click at [895, 504] on icon at bounding box center [892, 501] width 5 height 5
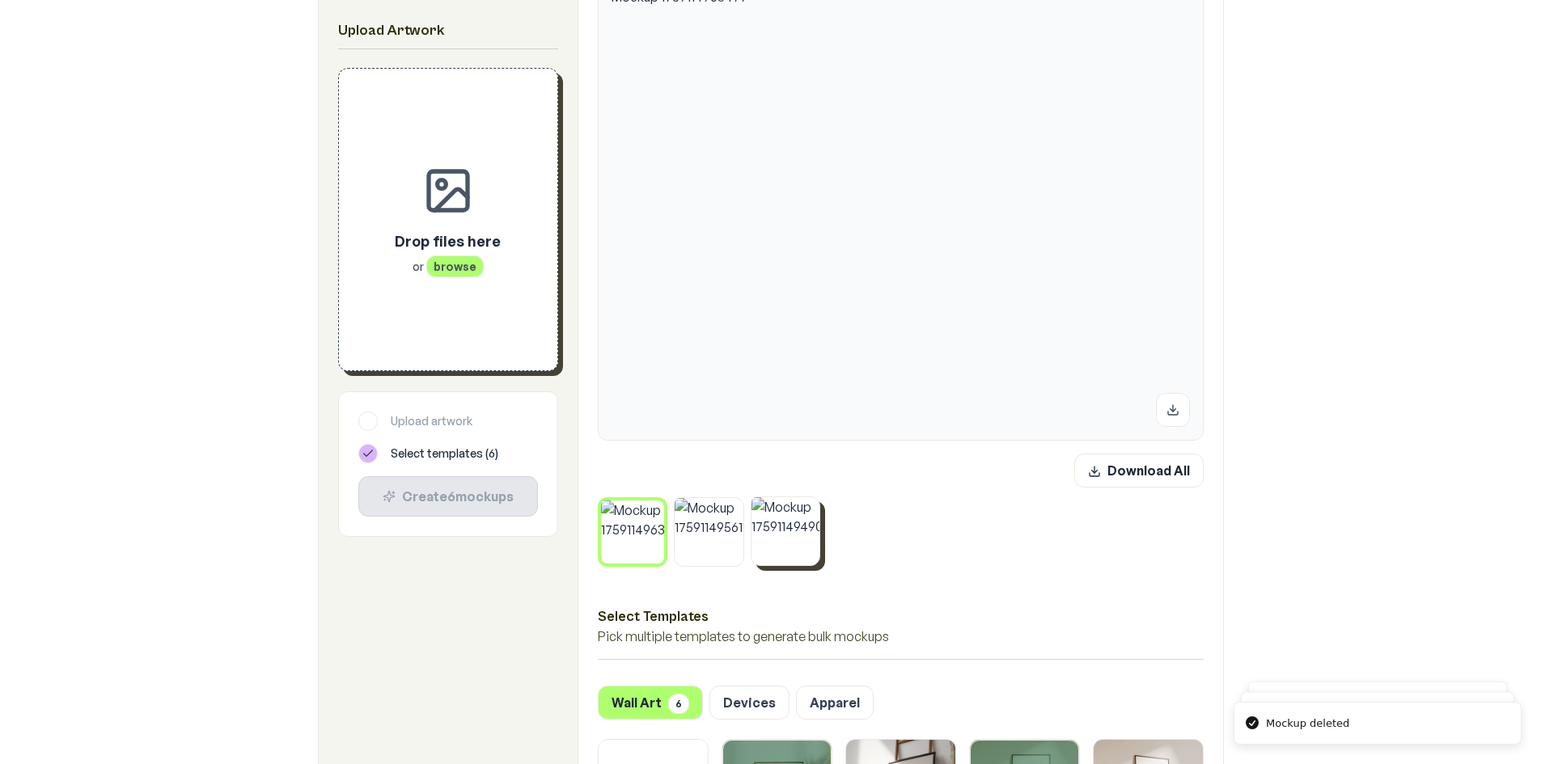
click at [819, 505] on icon at bounding box center [816, 502] width 10 height 10
click at [738, 505] on icon at bounding box center [739, 502] width 10 height 10
click at [662, 506] on icon at bounding box center [660, 504] width 5 height 5
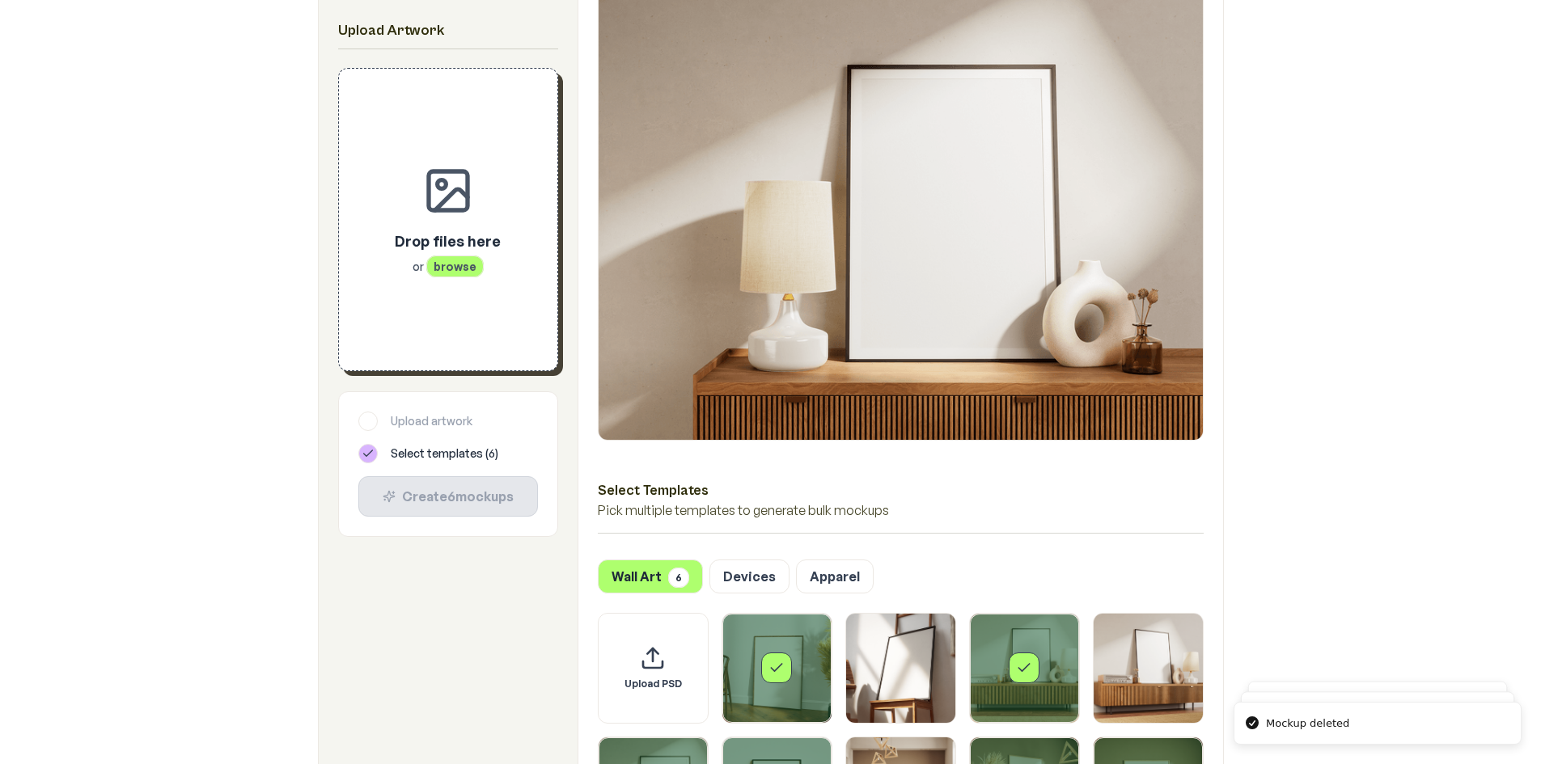
click at [453, 271] on span "browse" at bounding box center [454, 267] width 57 height 22
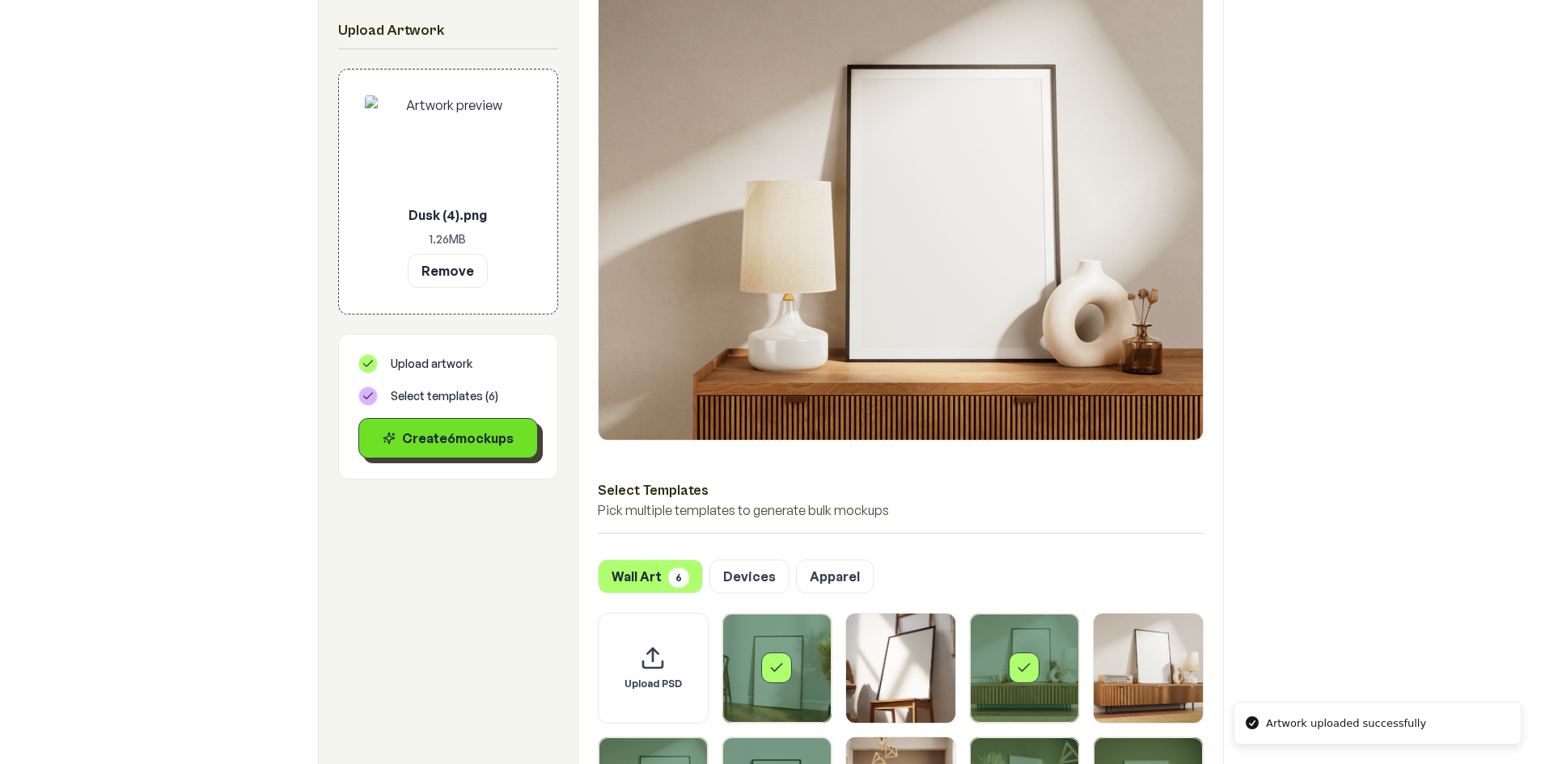
click at [433, 445] on div "Create 6 mockup s" at bounding box center [448, 438] width 152 height 19
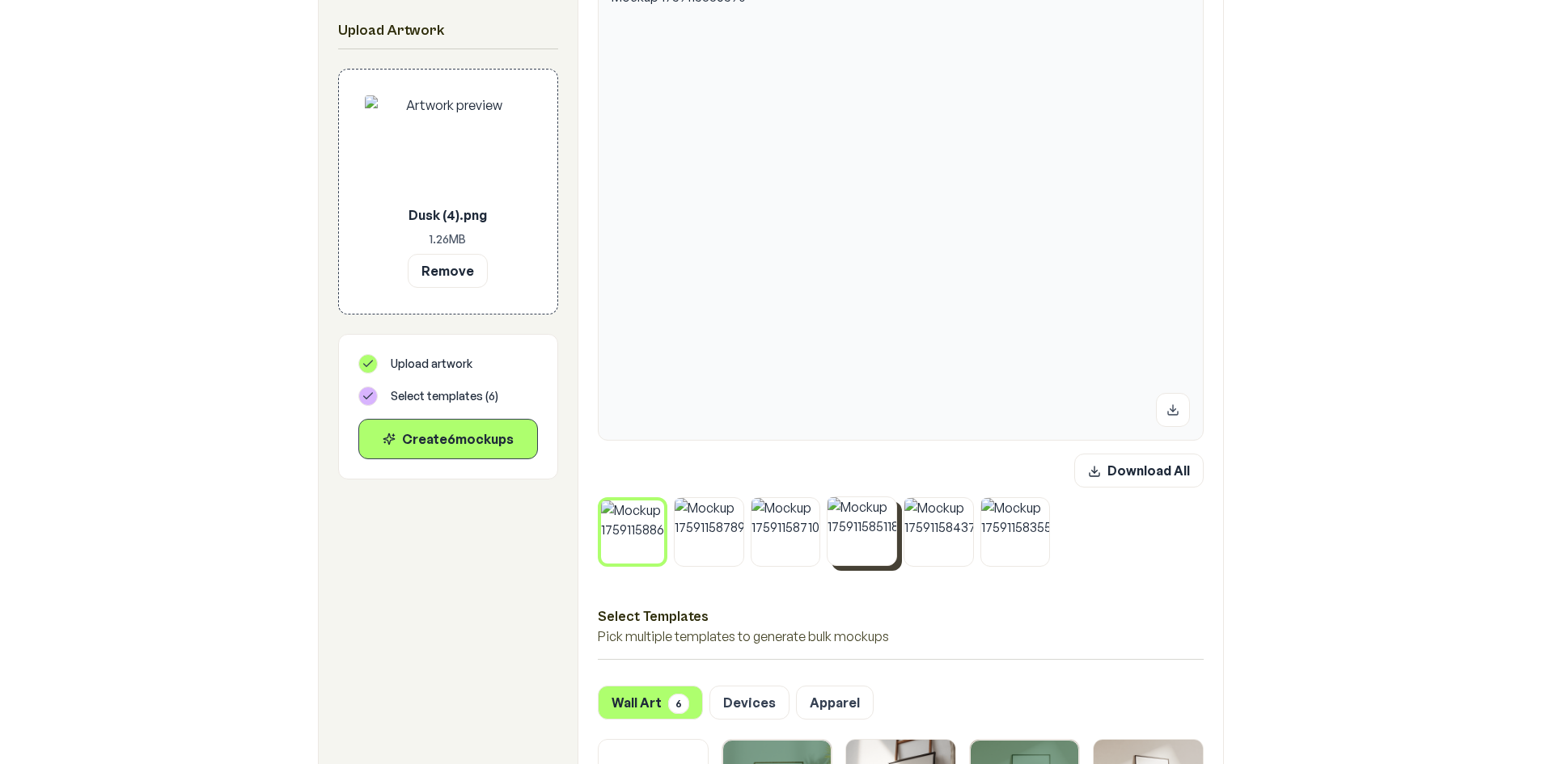
click at [883, 537] on img at bounding box center [862, 531] width 69 height 69
click at [968, 566] on div at bounding box center [901, 532] width 606 height 70
click at [965, 549] on img at bounding box center [938, 531] width 69 height 69
click at [1005, 548] on img at bounding box center [1015, 531] width 69 height 69
click at [730, 526] on img at bounding box center [709, 531] width 69 height 69
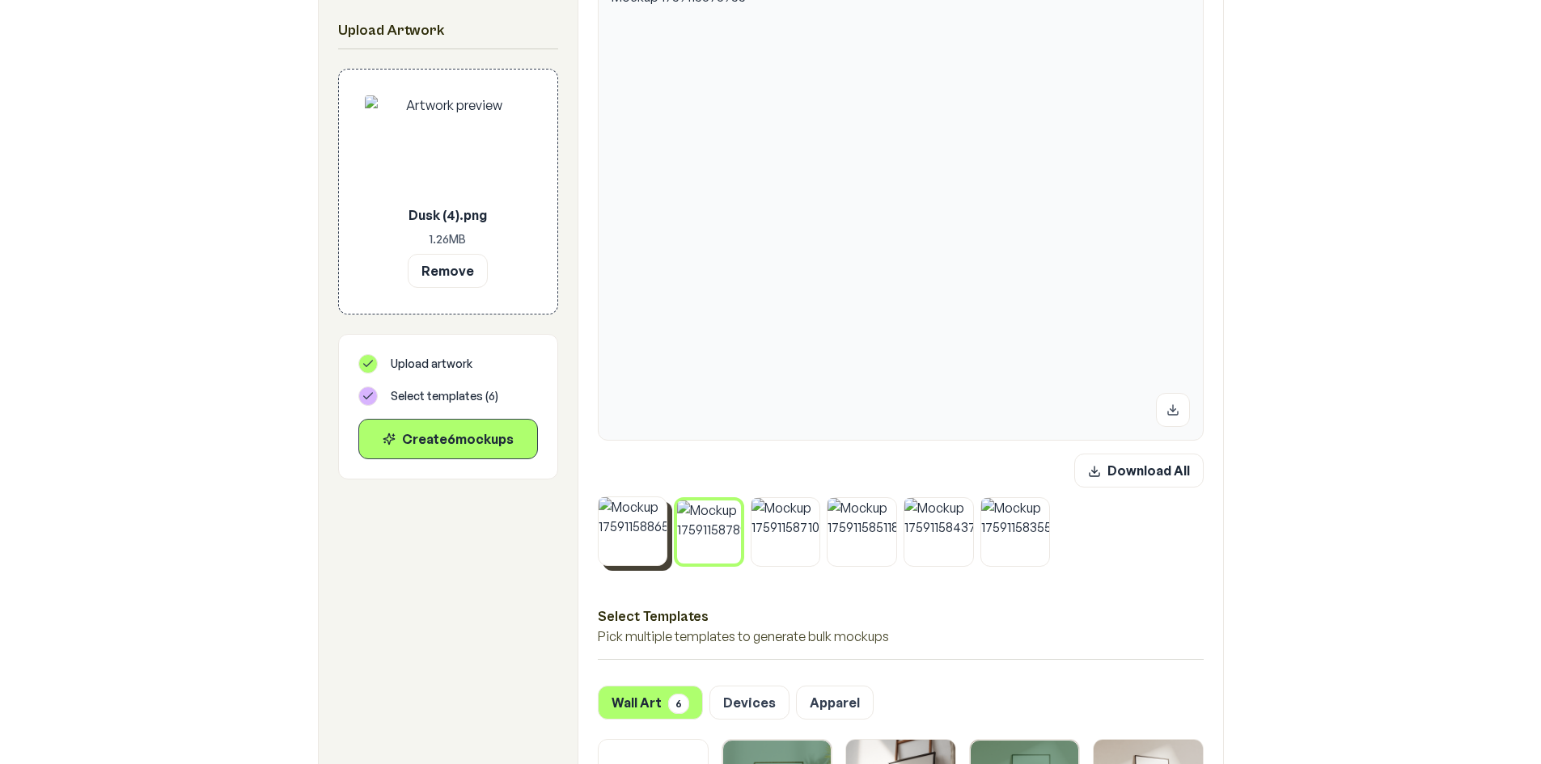
click at [620, 549] on img at bounding box center [633, 531] width 69 height 69
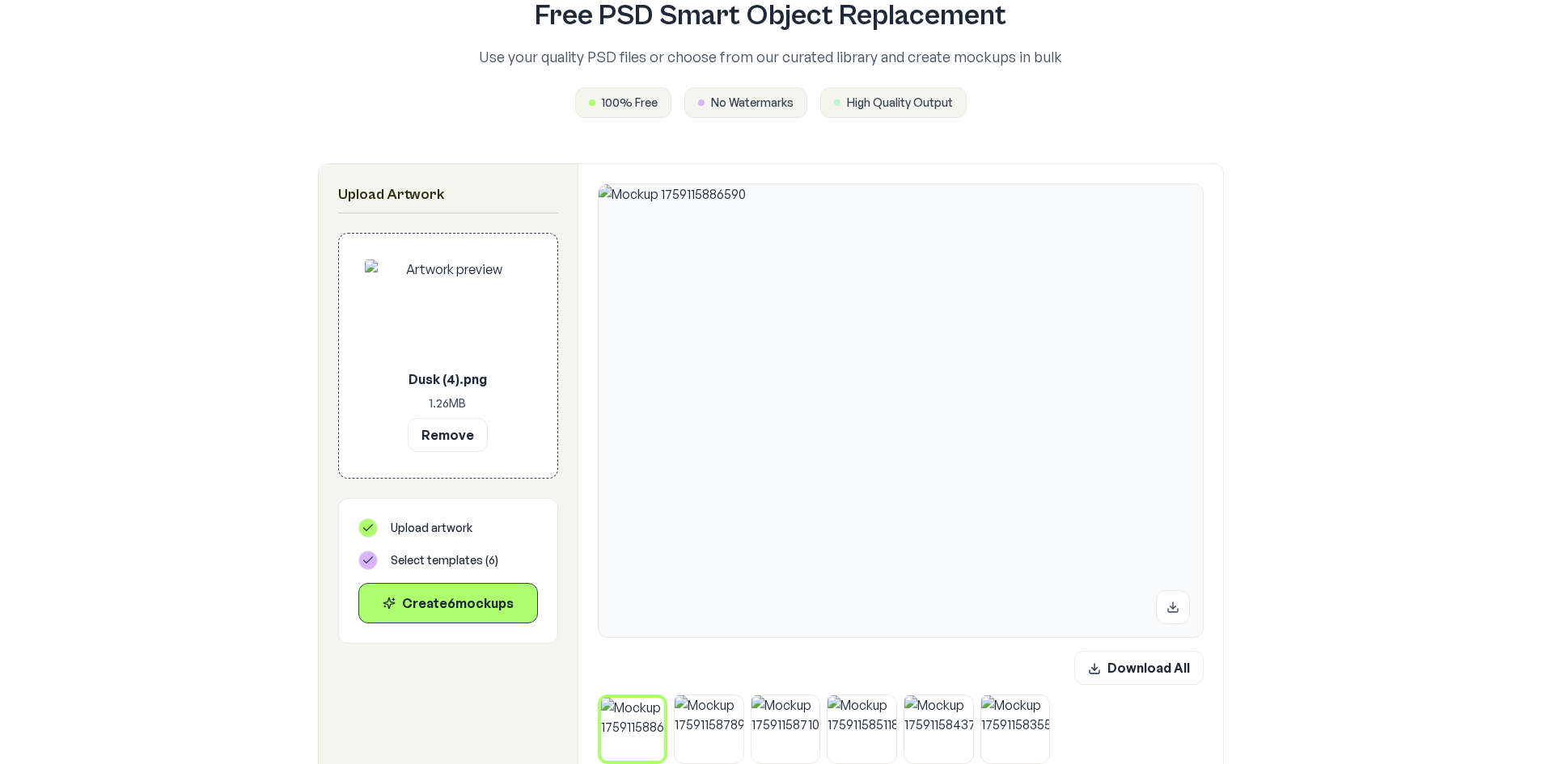
scroll to position [162, 0]
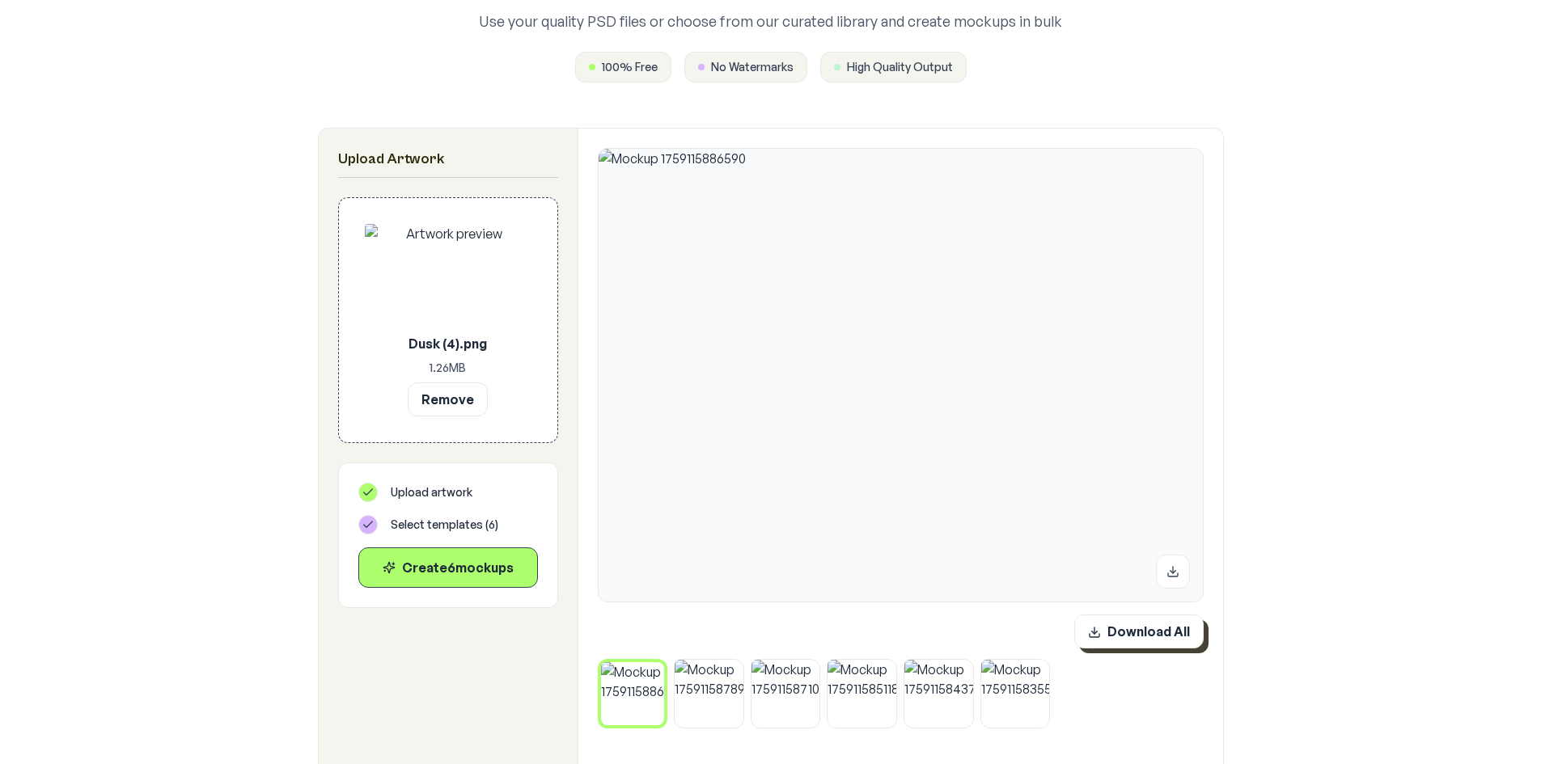
click at [1150, 630] on button "Download All" at bounding box center [1138, 632] width 129 height 34
click at [1042, 662] on icon at bounding box center [1045, 663] width 10 height 10
click at [969, 666] on icon at bounding box center [969, 663] width 10 height 10
click at [892, 664] on icon at bounding box center [892, 663] width 10 height 10
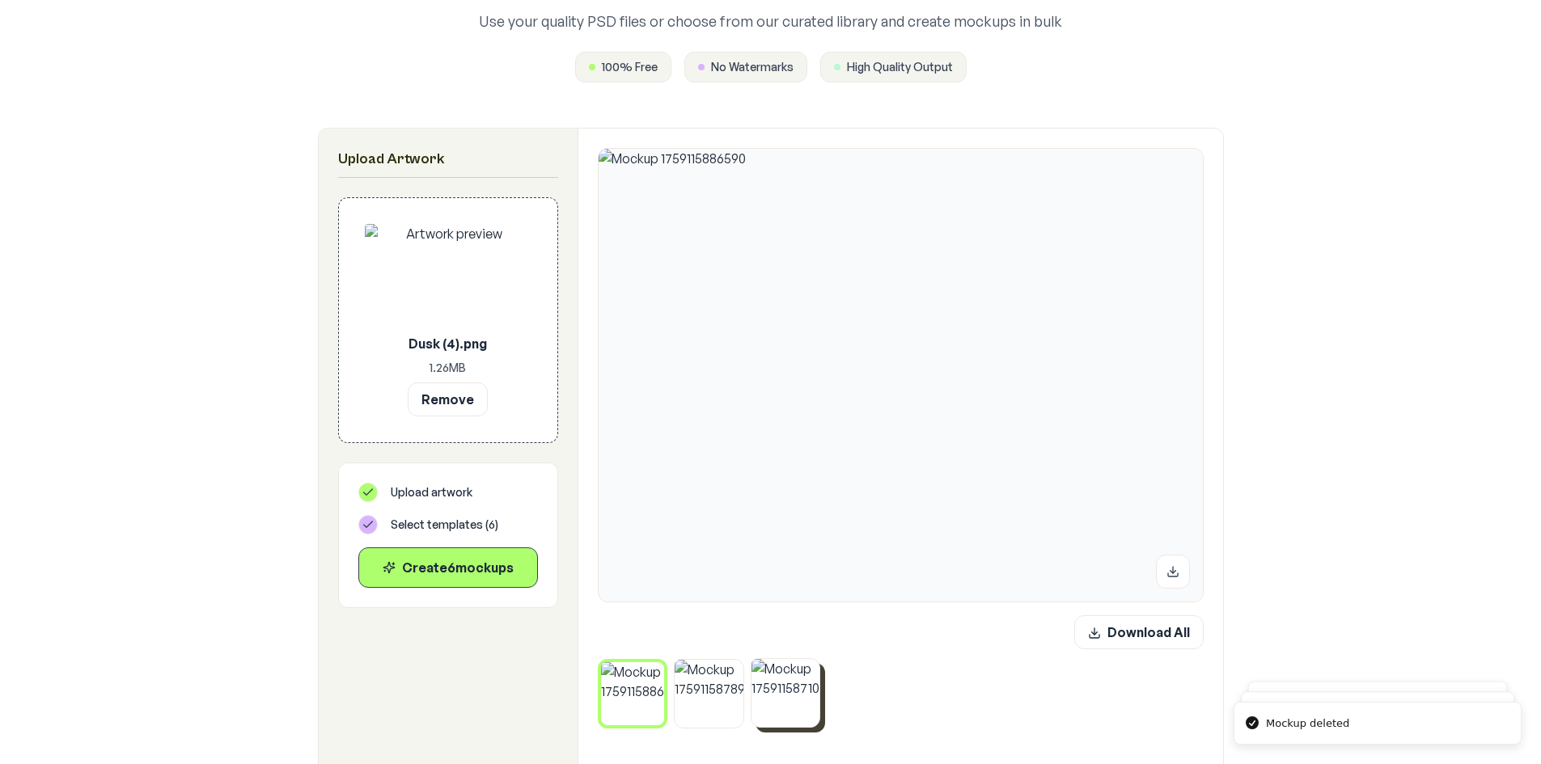
click at [806, 662] on button at bounding box center [815, 663] width 21 height 21
click at [738, 661] on icon at bounding box center [739, 663] width 10 height 10
click at [657, 666] on icon at bounding box center [660, 667] width 10 height 10
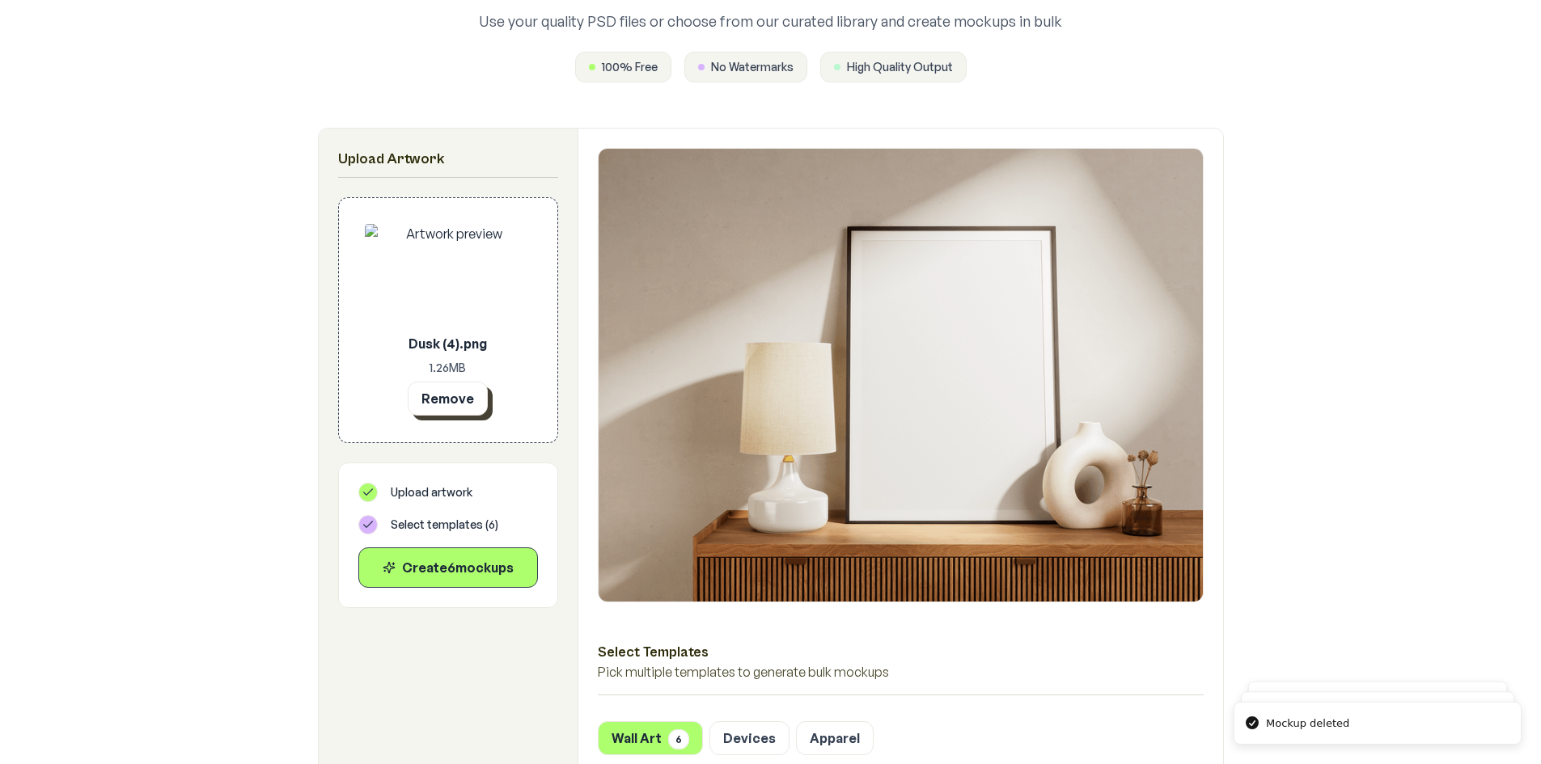
click at [434, 385] on button "Remove" at bounding box center [448, 399] width 80 height 34
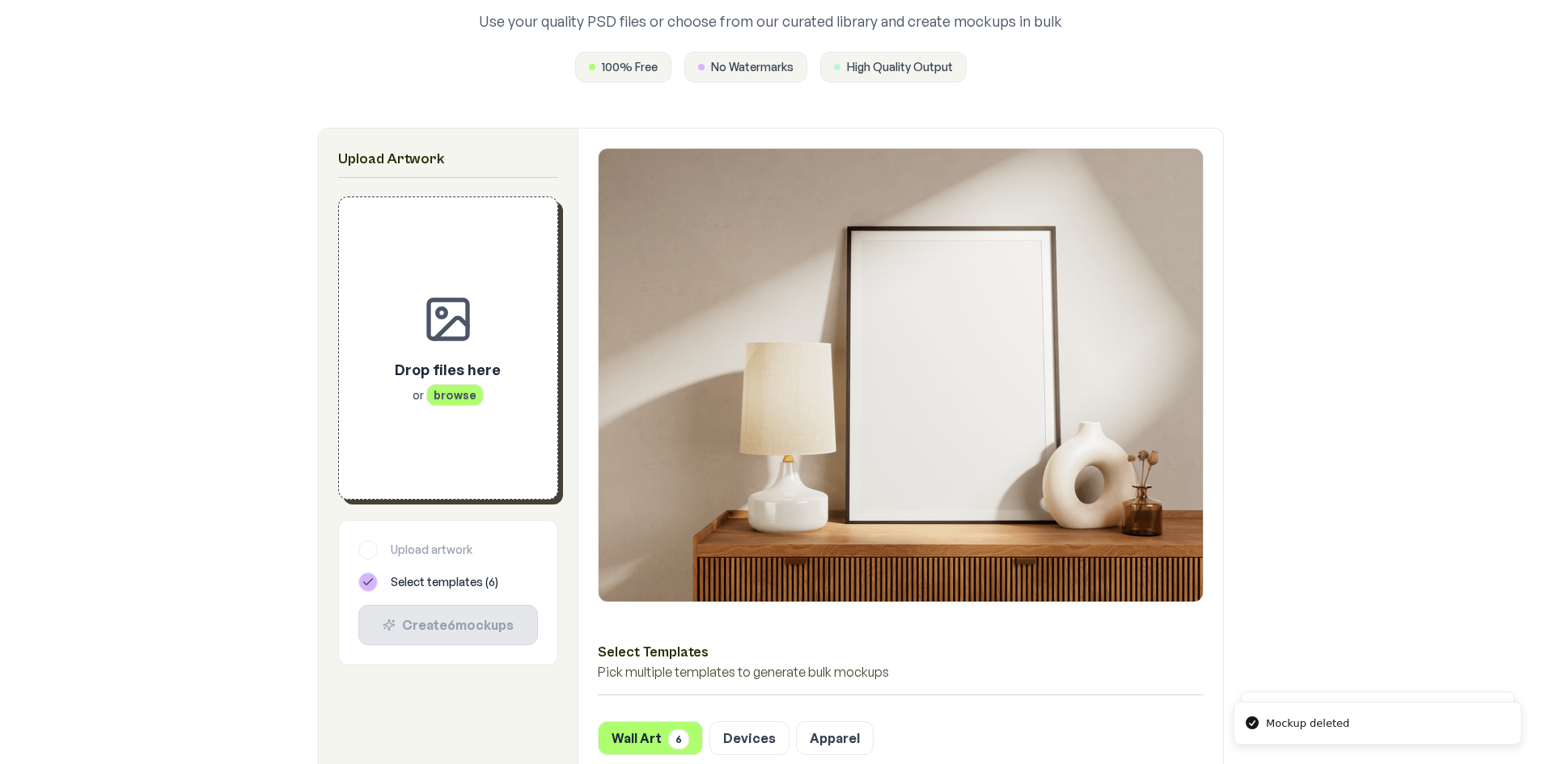
click at [453, 430] on div "Drop files here or browse" at bounding box center [448, 348] width 167 height 250
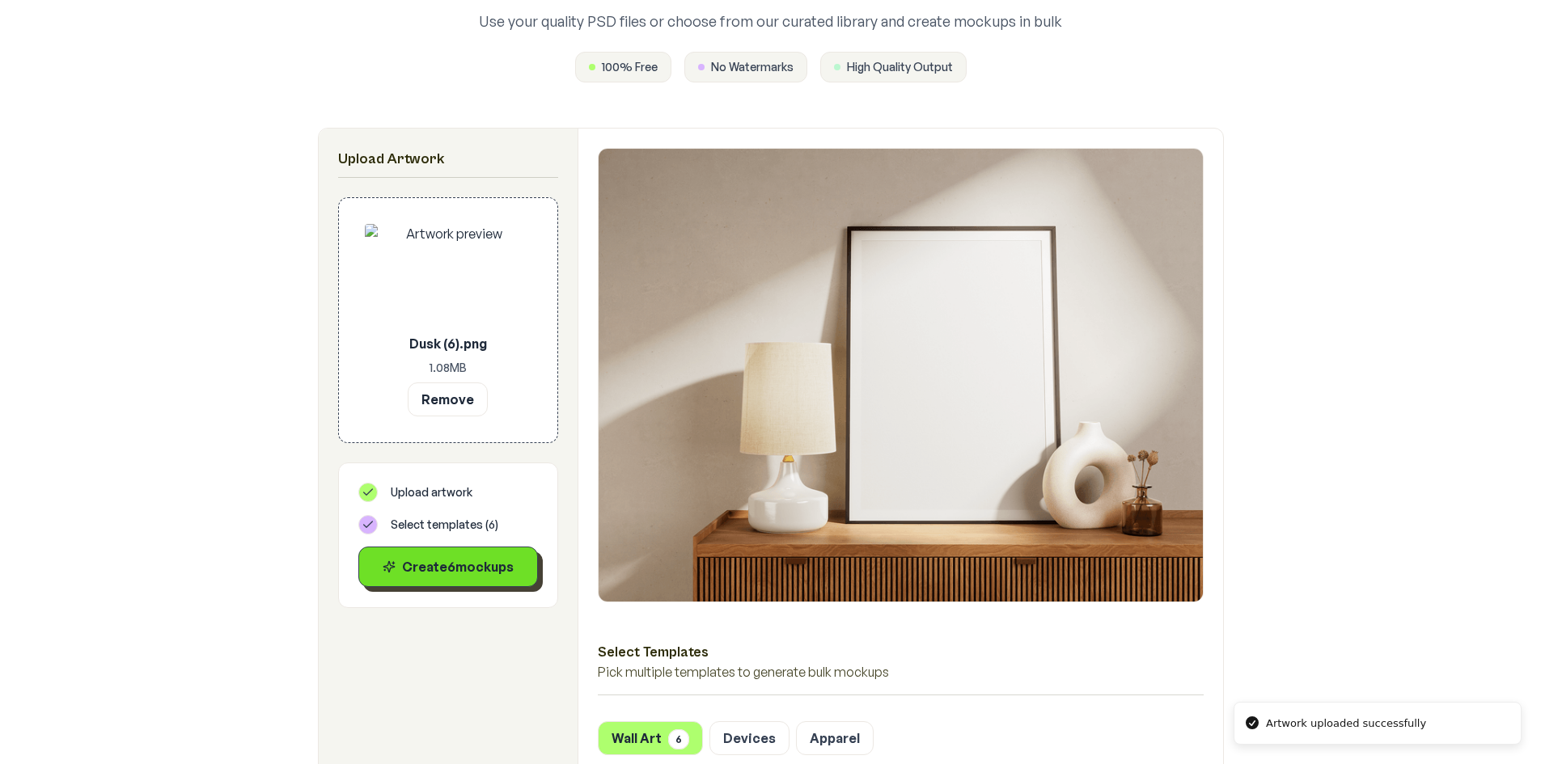
click at [482, 574] on div "Create 6 mockup s" at bounding box center [448, 566] width 152 height 19
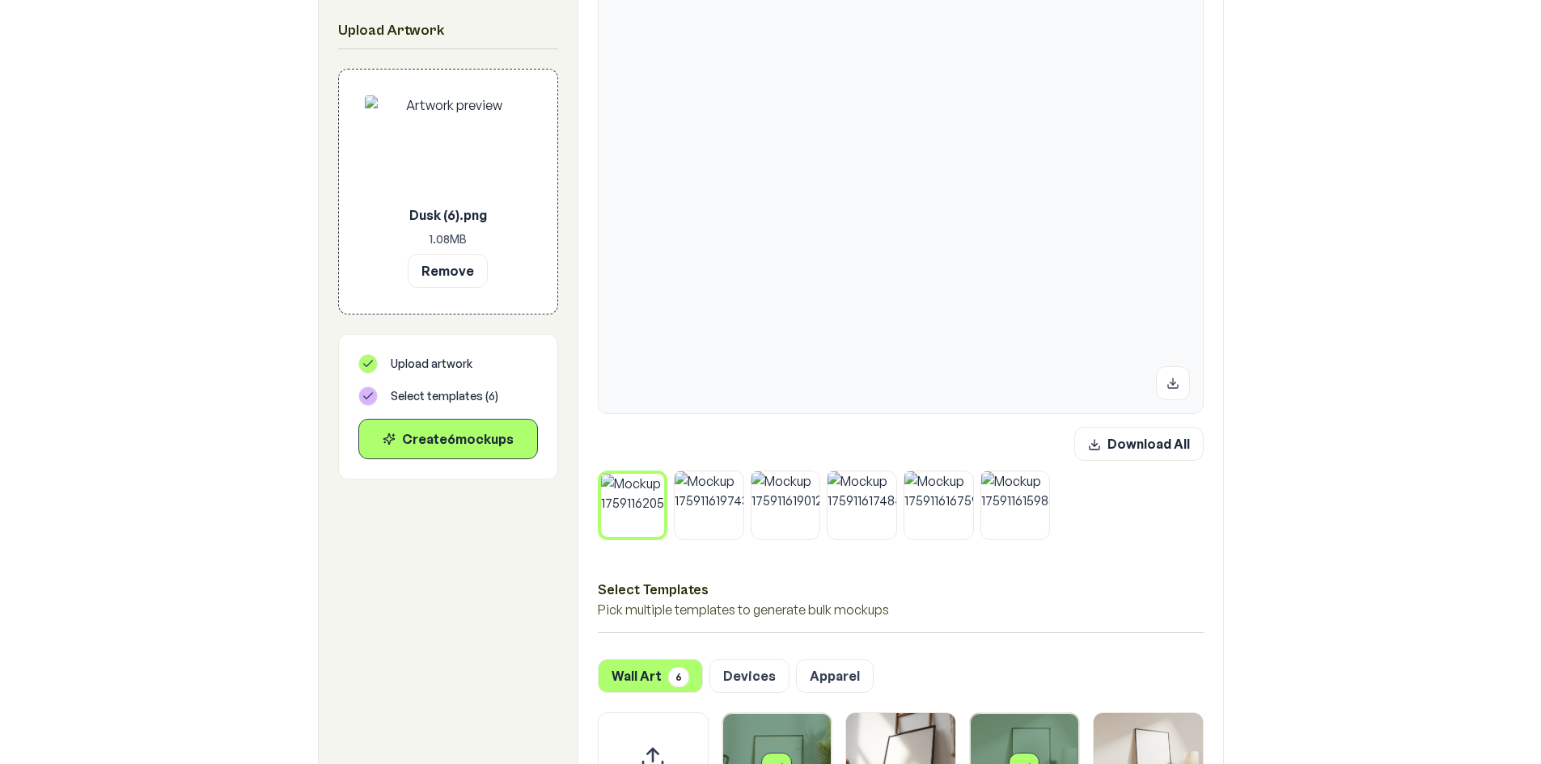
scroll to position [404, 0]
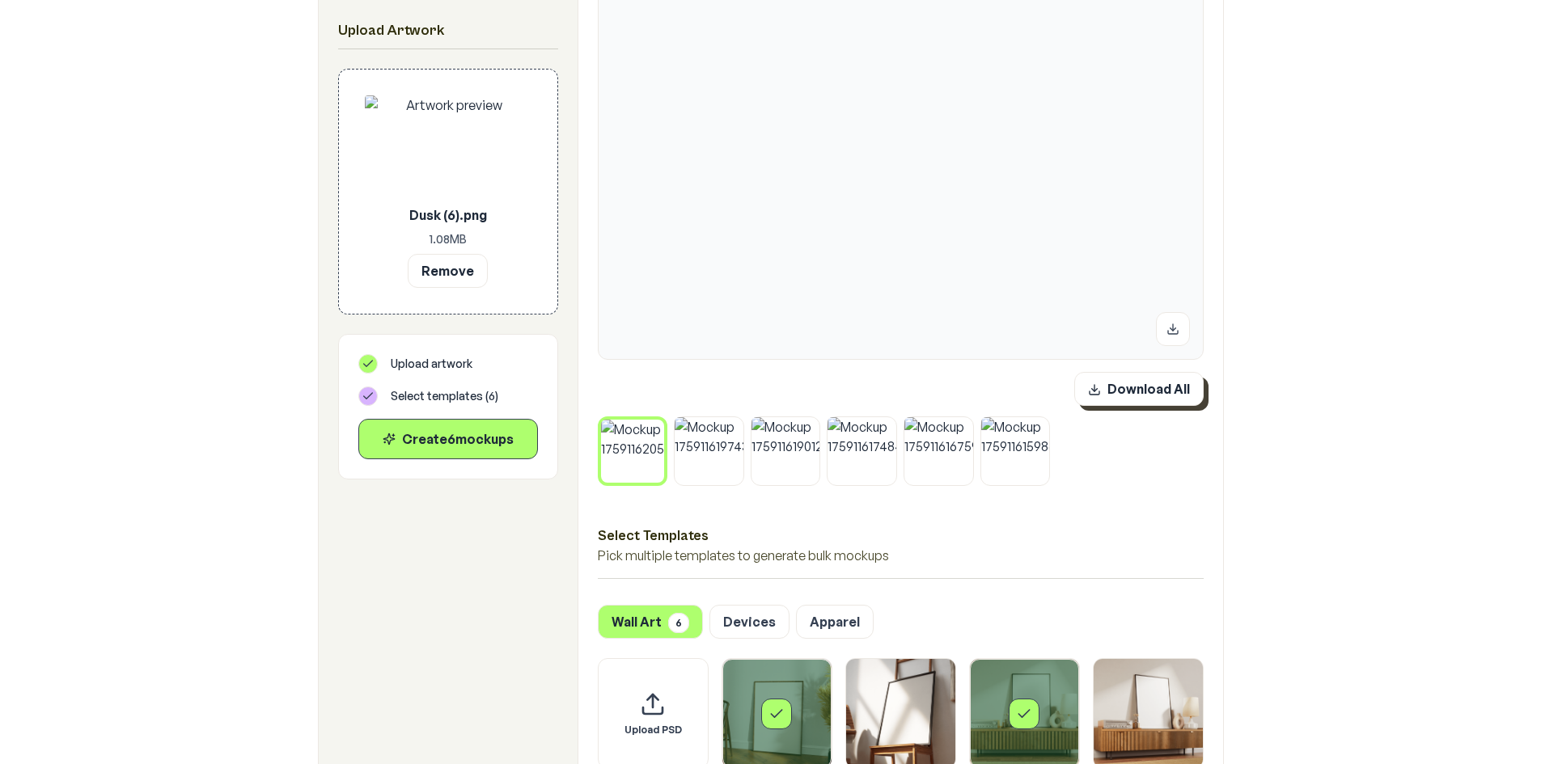
click at [1159, 387] on button "Download All" at bounding box center [1138, 389] width 129 height 34
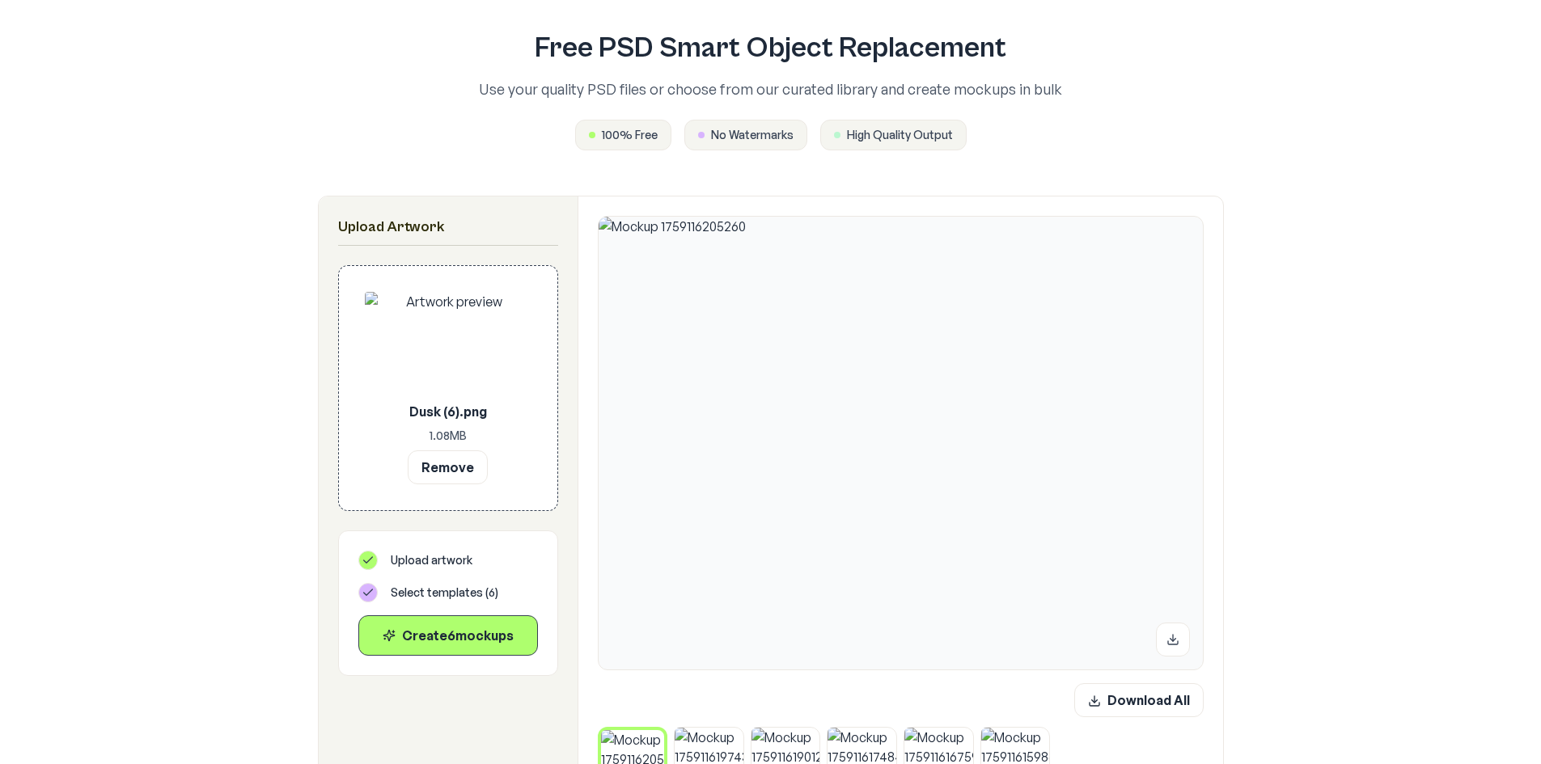
scroll to position [81, 0]
